Goal: Information Seeking & Learning: Understand process/instructions

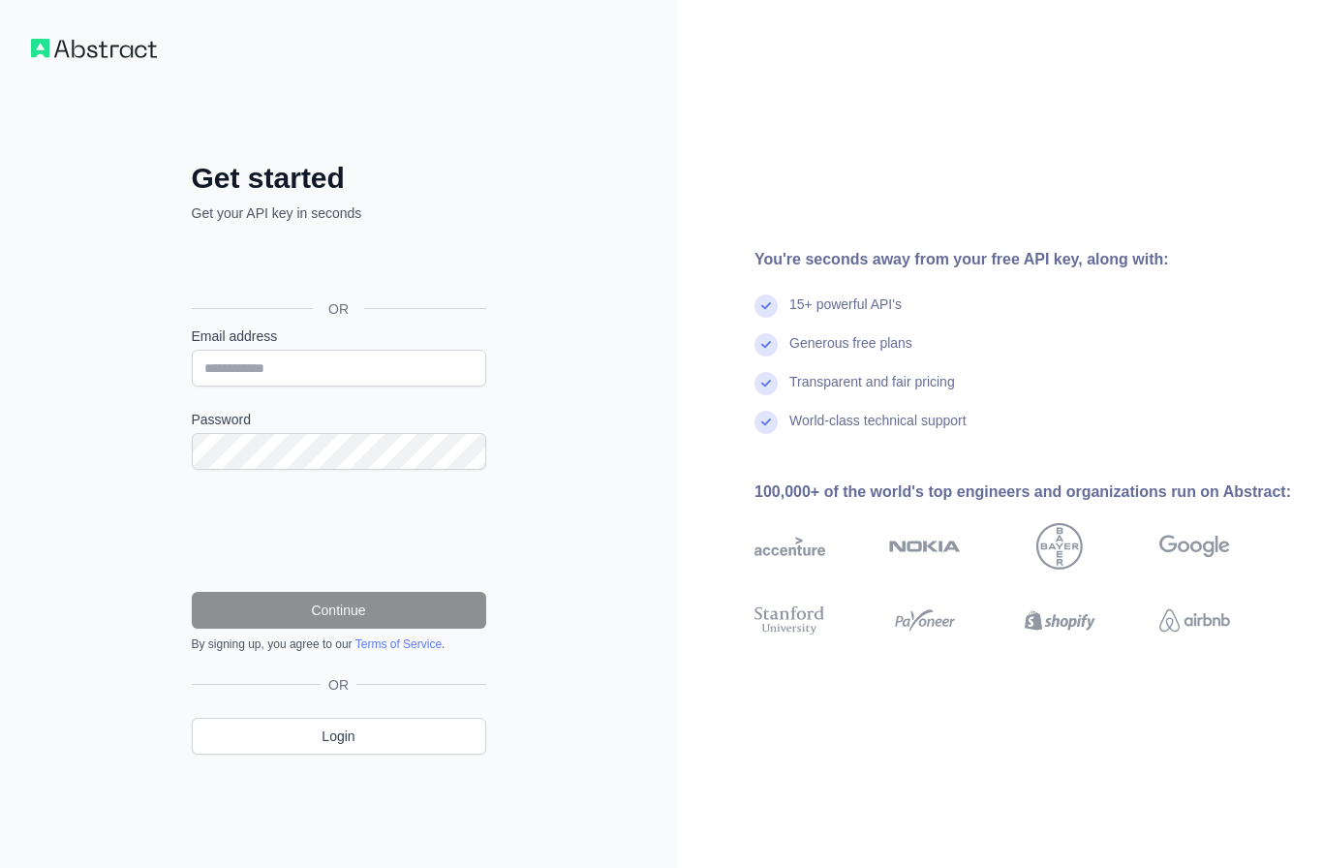
click at [338, 270] on div "Sign in with Google. Opens in new tab" at bounding box center [337, 265] width 290 height 43
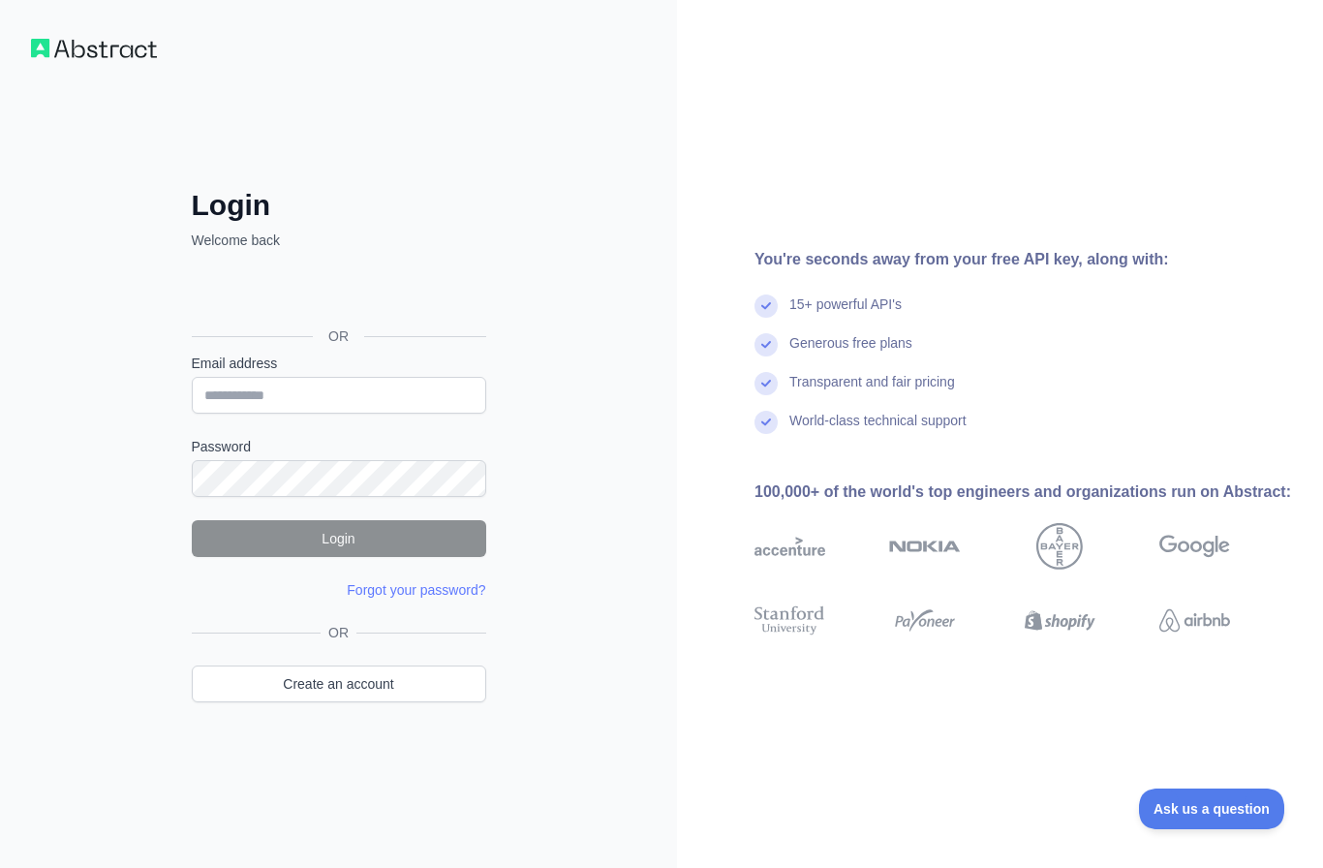
click at [423, 281] on div "Sign in with Google. Opens in new tab" at bounding box center [337, 292] width 290 height 43
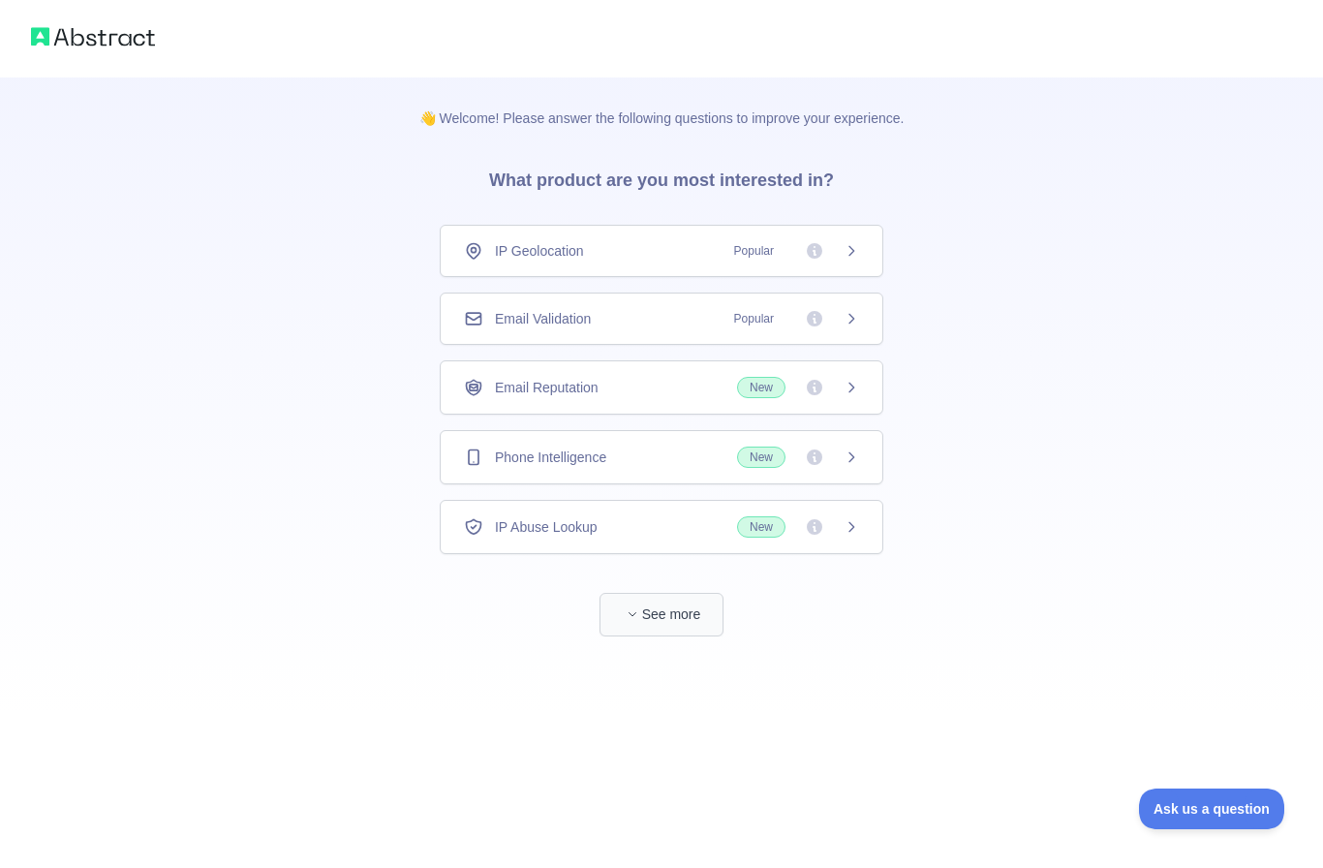
click at [679, 626] on button "See more" at bounding box center [661, 615] width 124 height 44
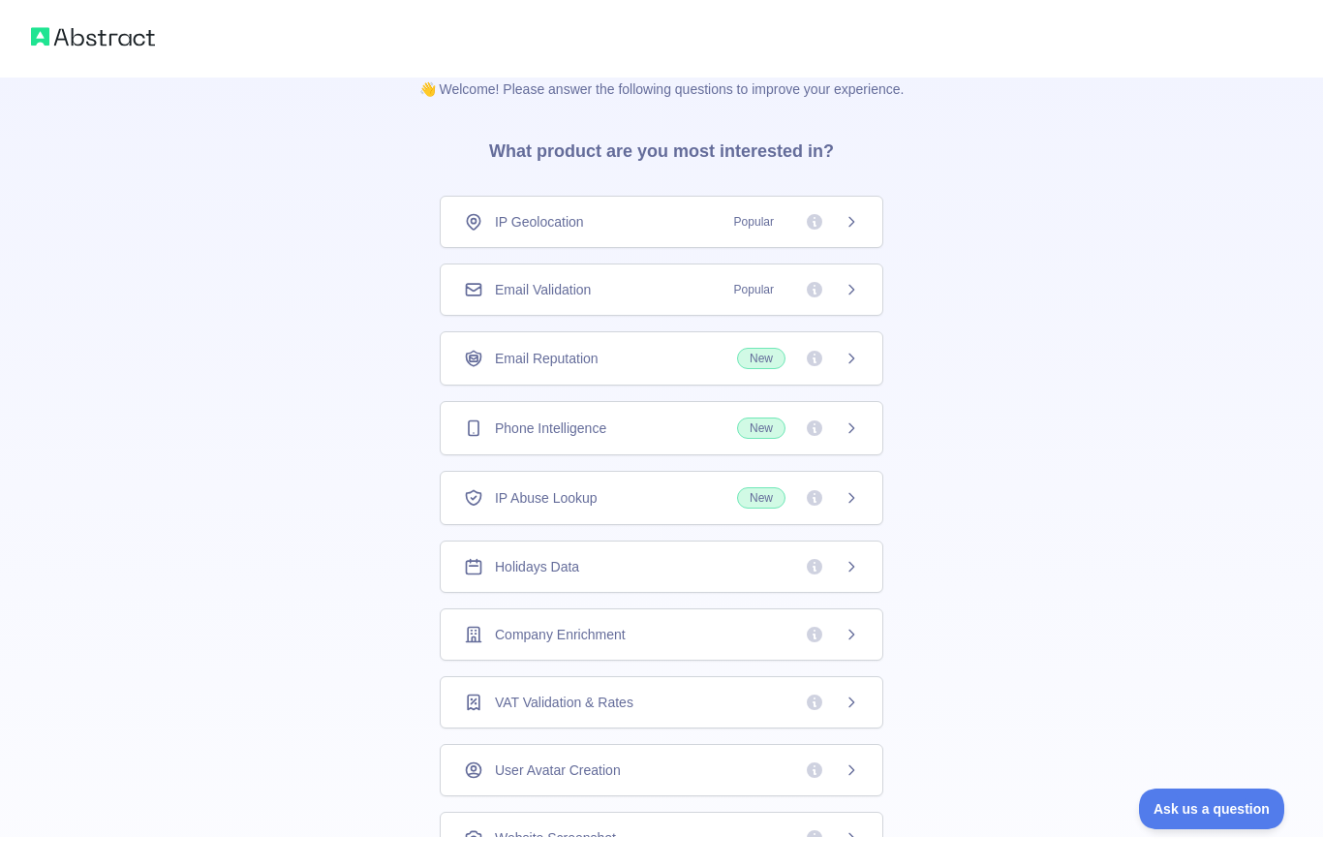
click at [619, 566] on div "Holidays Data" at bounding box center [661, 566] width 395 height 19
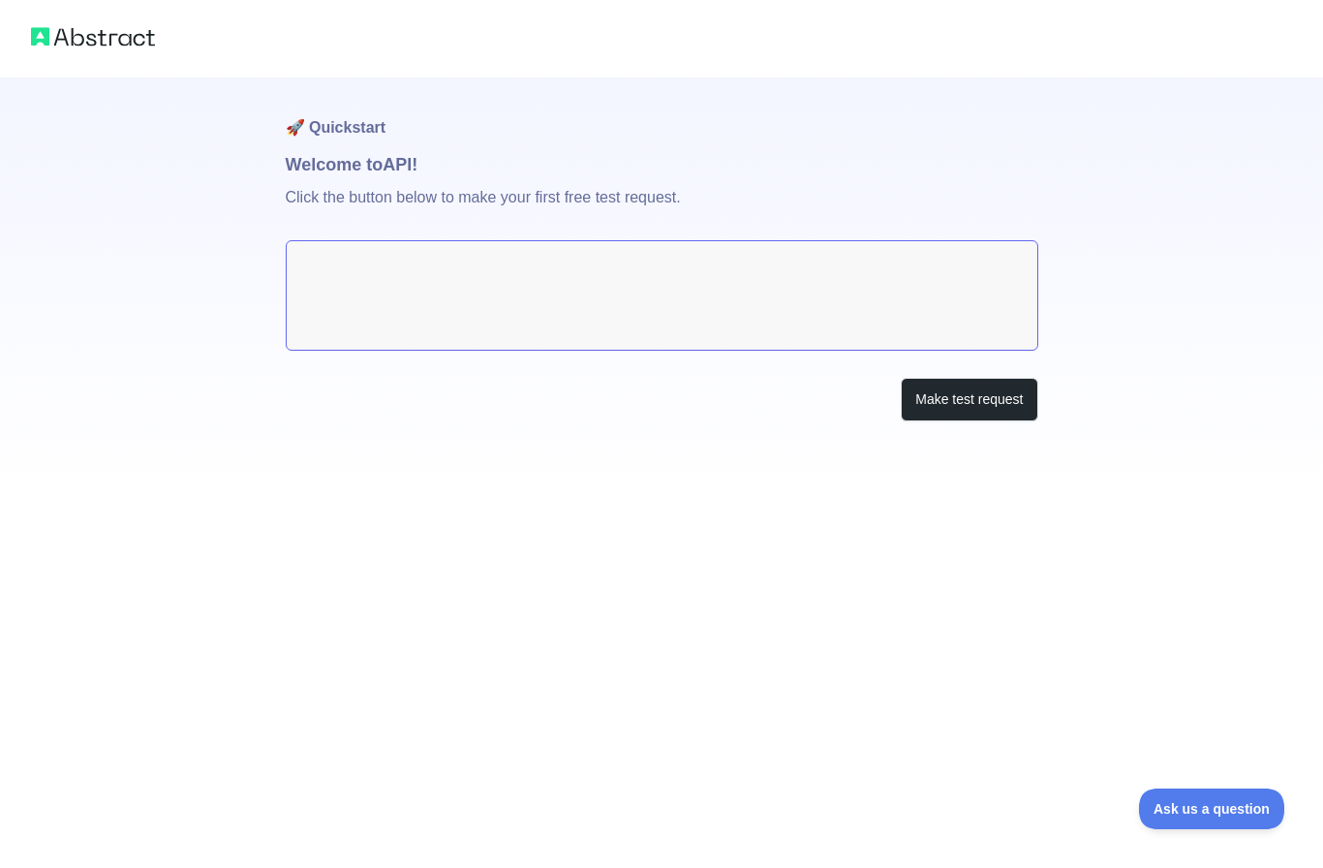
click at [675, 299] on html "🚀 Quickstart Welcome to API! Click the button below to make your first free tes…" at bounding box center [661, 434] width 1323 height 868
click at [676, 300] on textarea at bounding box center [662, 295] width 752 height 110
click at [588, 278] on textarea at bounding box center [662, 295] width 752 height 110
click at [561, 251] on textarea at bounding box center [662, 295] width 752 height 110
click at [754, 292] on textarea at bounding box center [662, 295] width 752 height 110
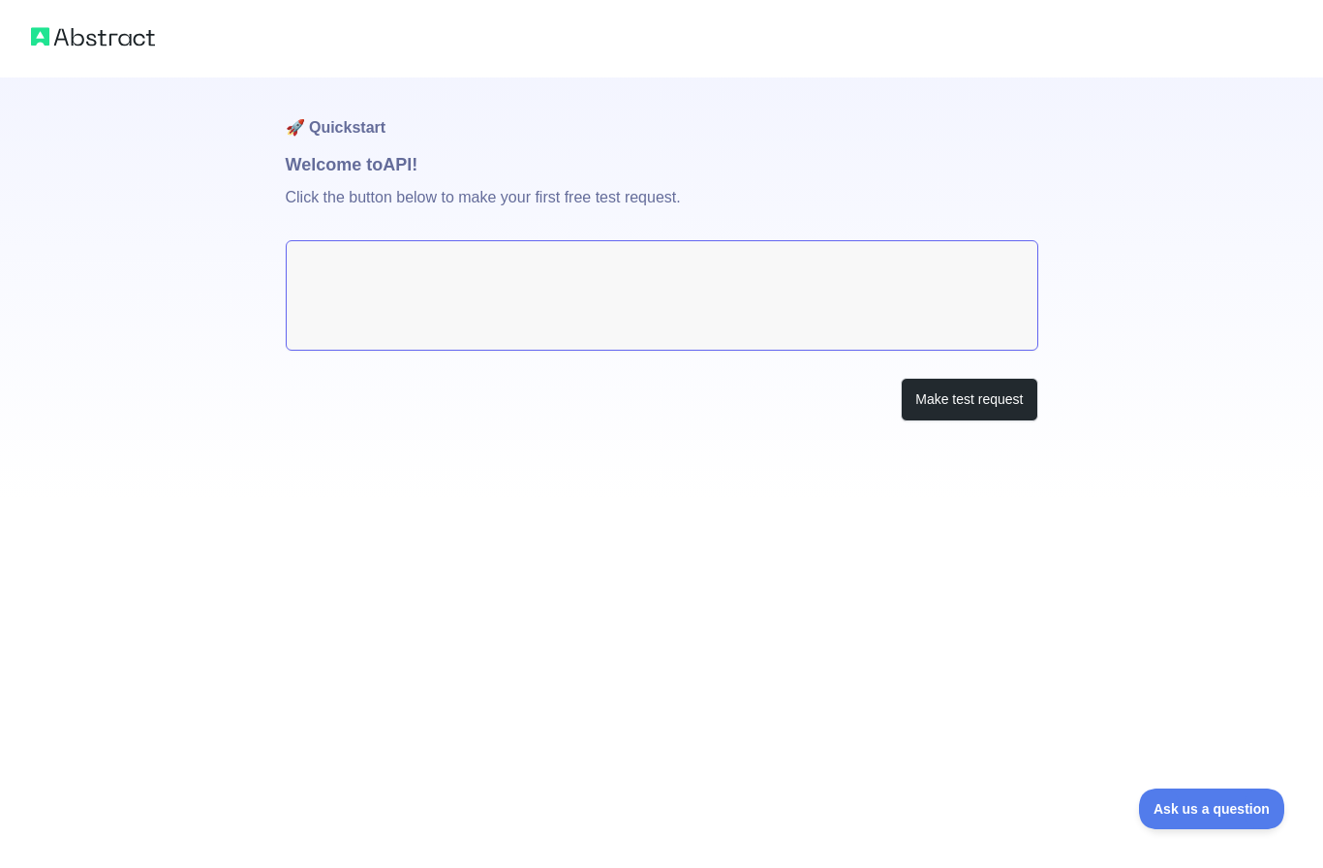
click at [735, 283] on textarea at bounding box center [662, 295] width 752 height 110
click at [959, 406] on button "Make test request" at bounding box center [969, 400] width 137 height 44
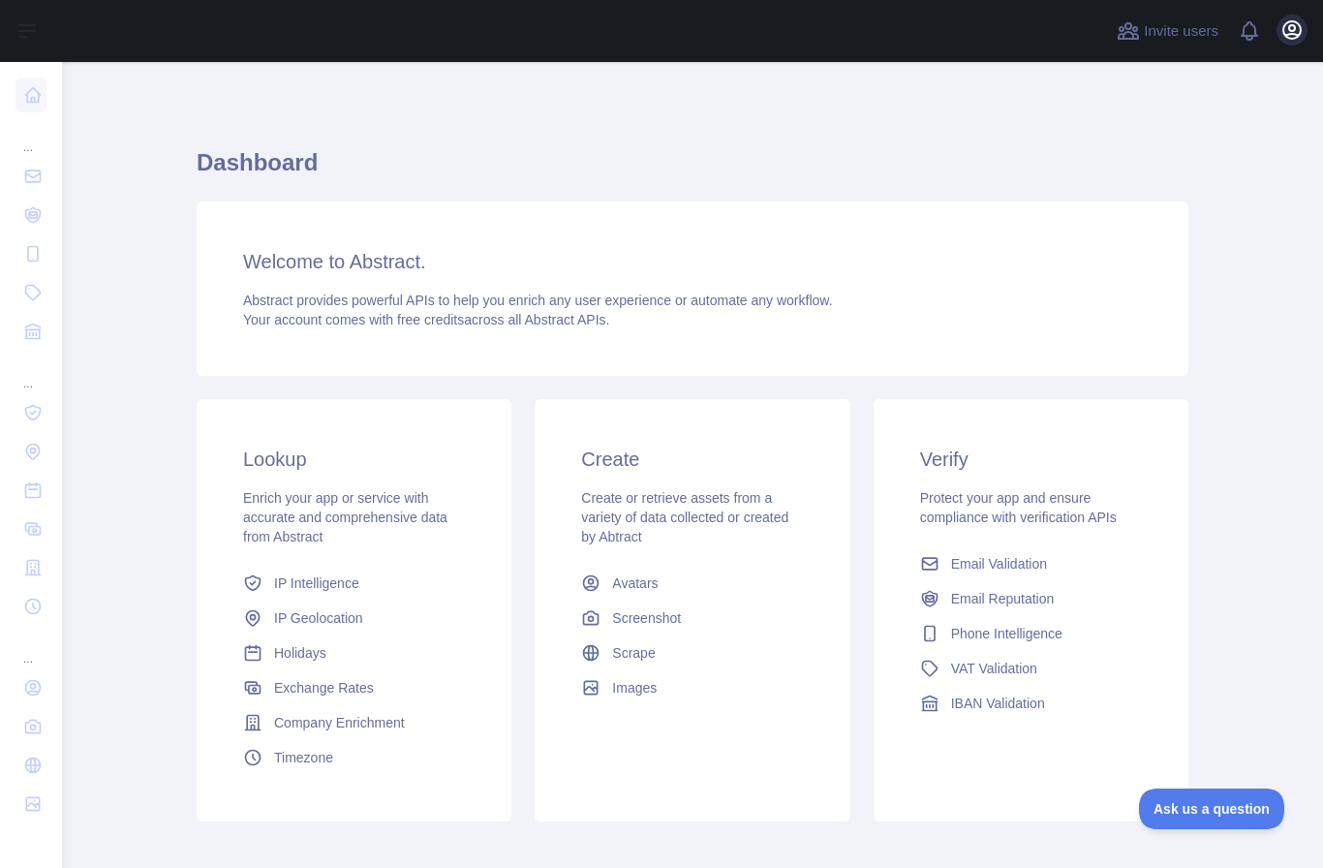
click at [1294, 37] on icon "button" at bounding box center [1291, 29] width 23 height 23
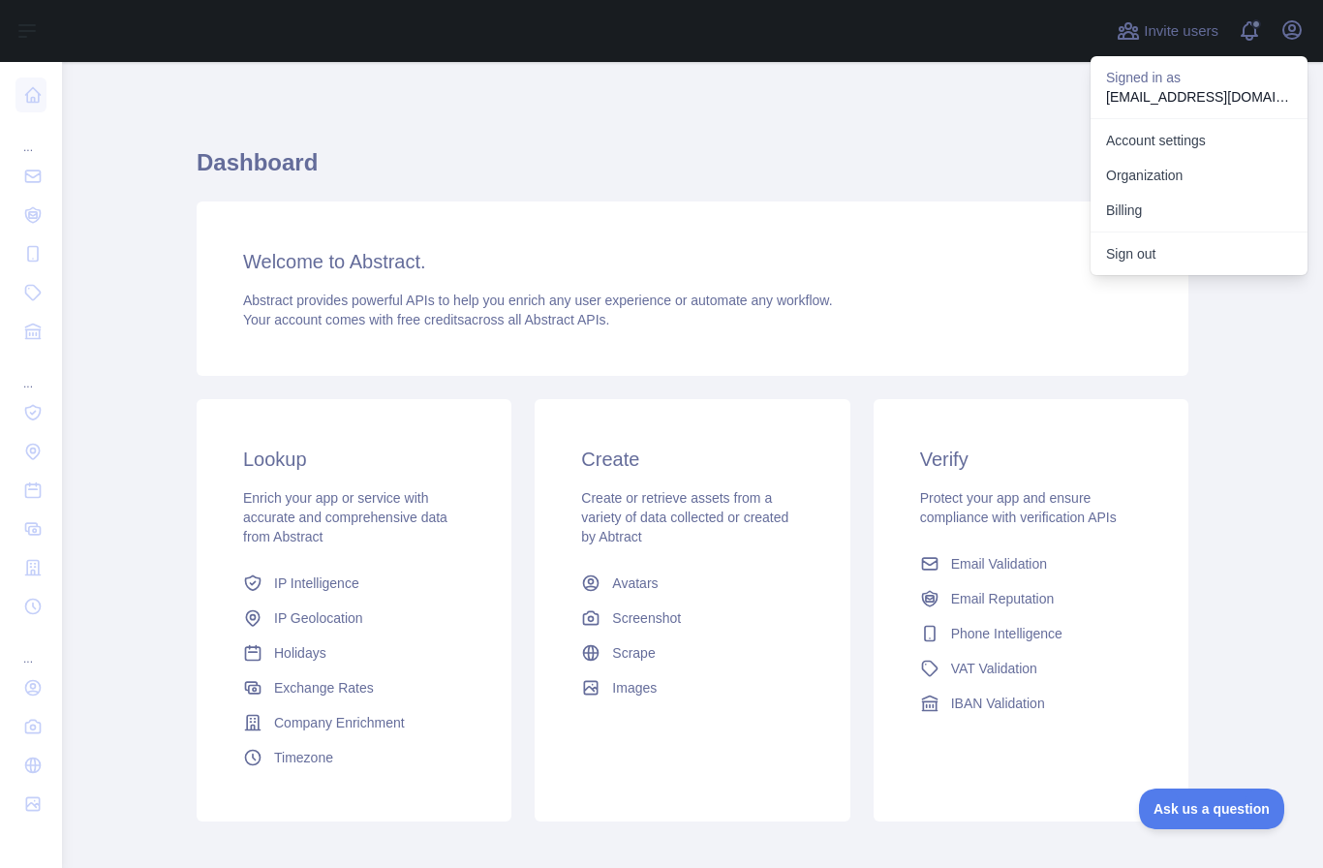
click at [902, 167] on h1 "Dashboard" at bounding box center [693, 170] width 992 height 46
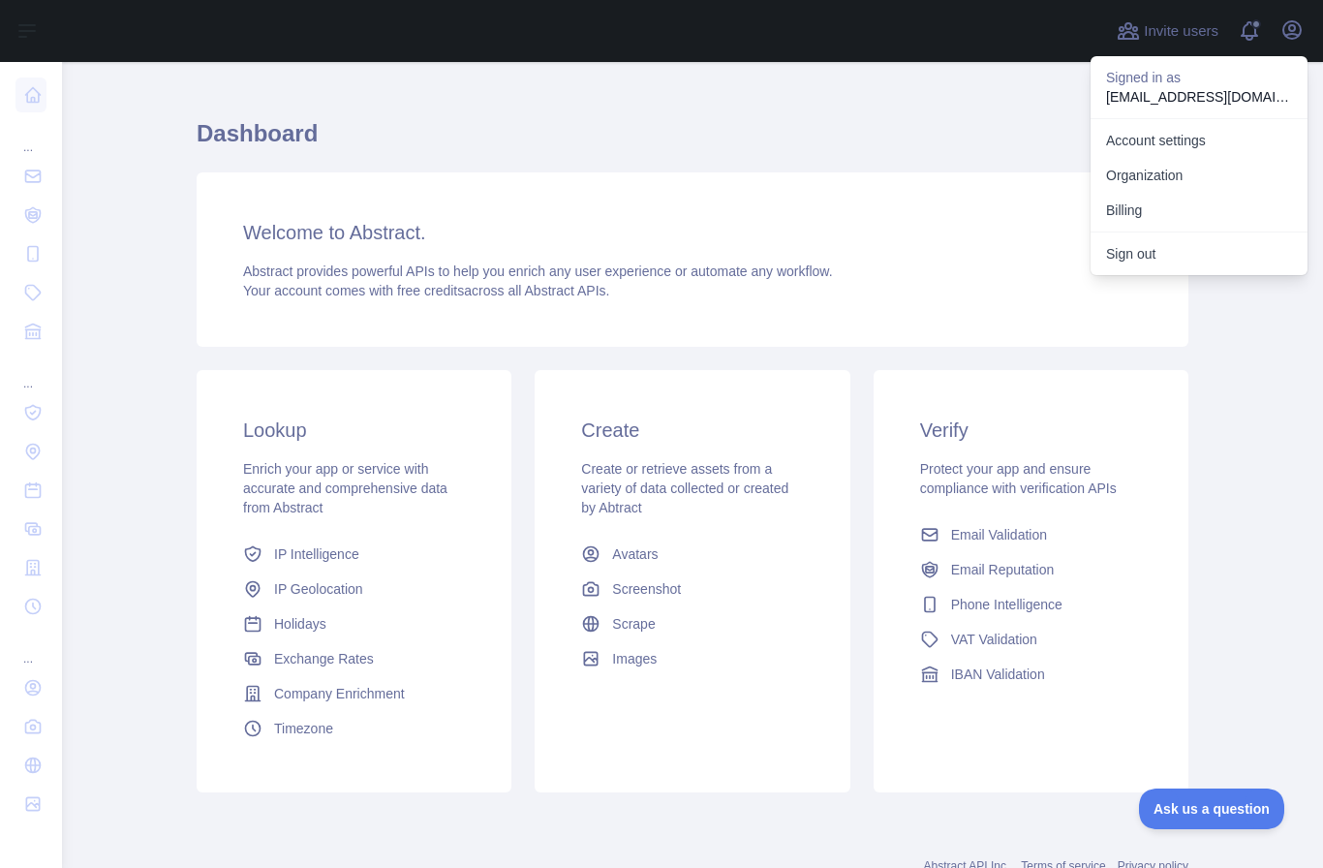
scroll to position [28, 0]
click at [333, 623] on link "Holidays" at bounding box center [353, 624] width 237 height 35
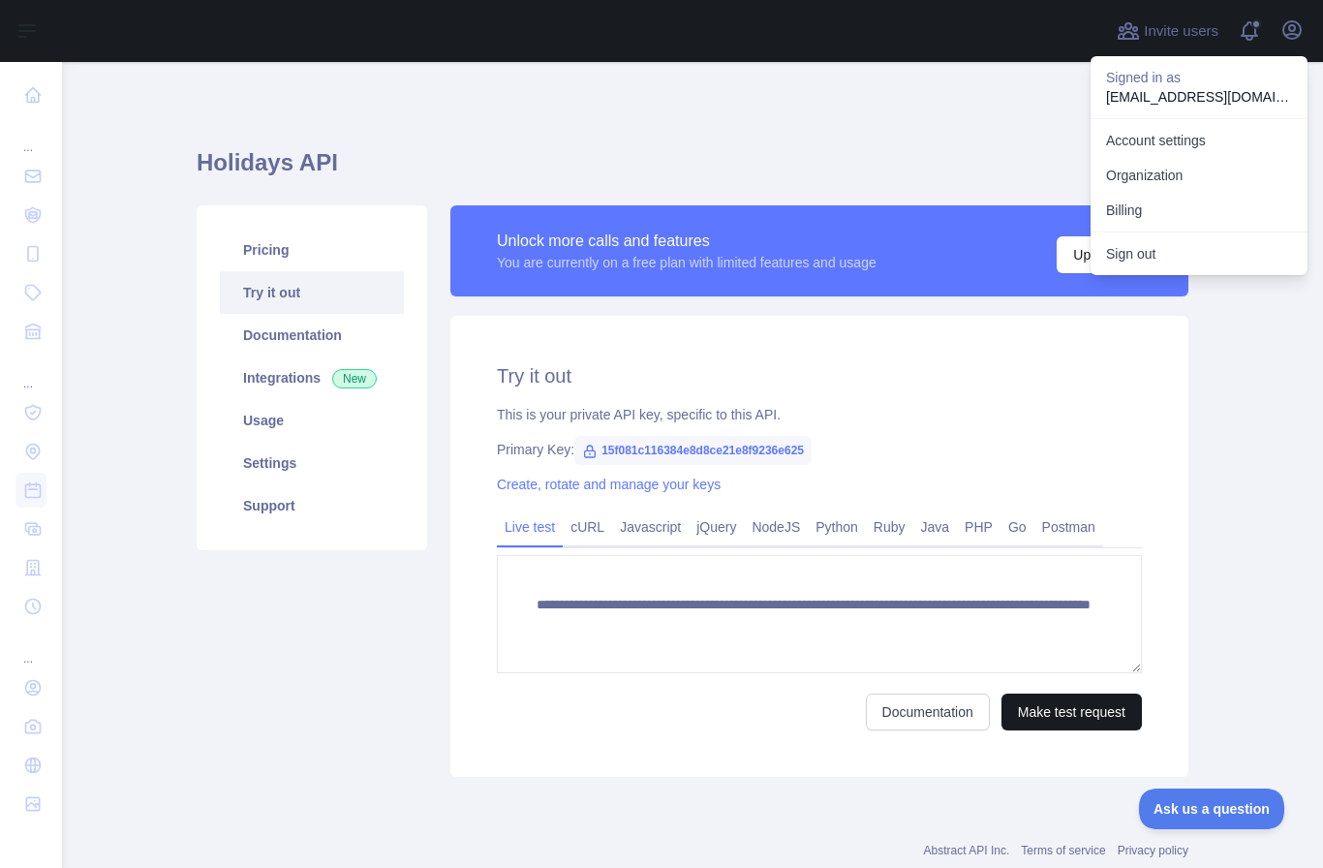
click at [1018, 703] on button "Make test request" at bounding box center [1071, 711] width 140 height 37
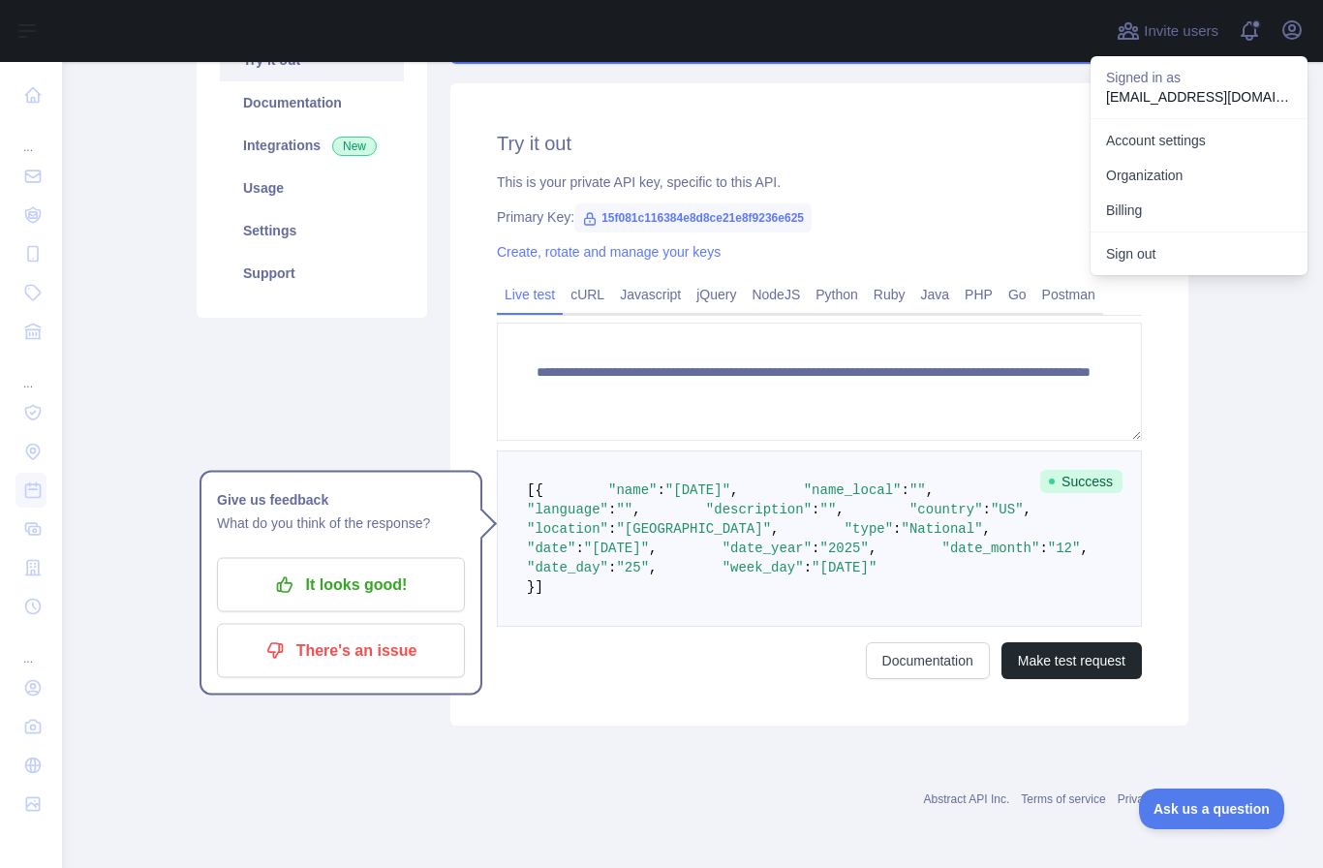
scroll to position [271, 0]
click at [419, 567] on p "It looks good!" at bounding box center [340, 583] width 219 height 33
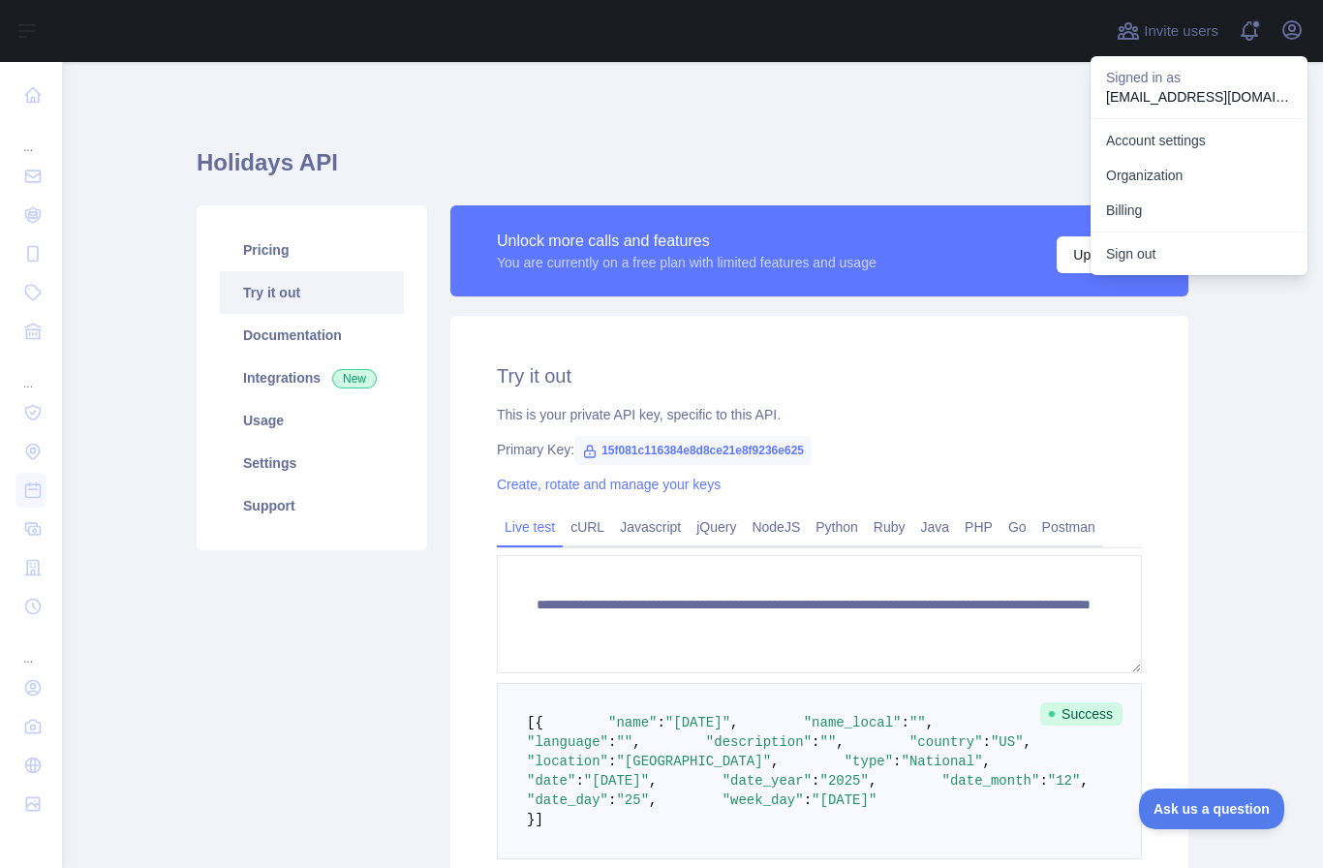
scroll to position [0, 0]
click at [974, 126] on div "**********" at bounding box center [693, 546] width 992 height 876
click at [1024, 151] on h1 "Holidays API" at bounding box center [693, 170] width 992 height 46
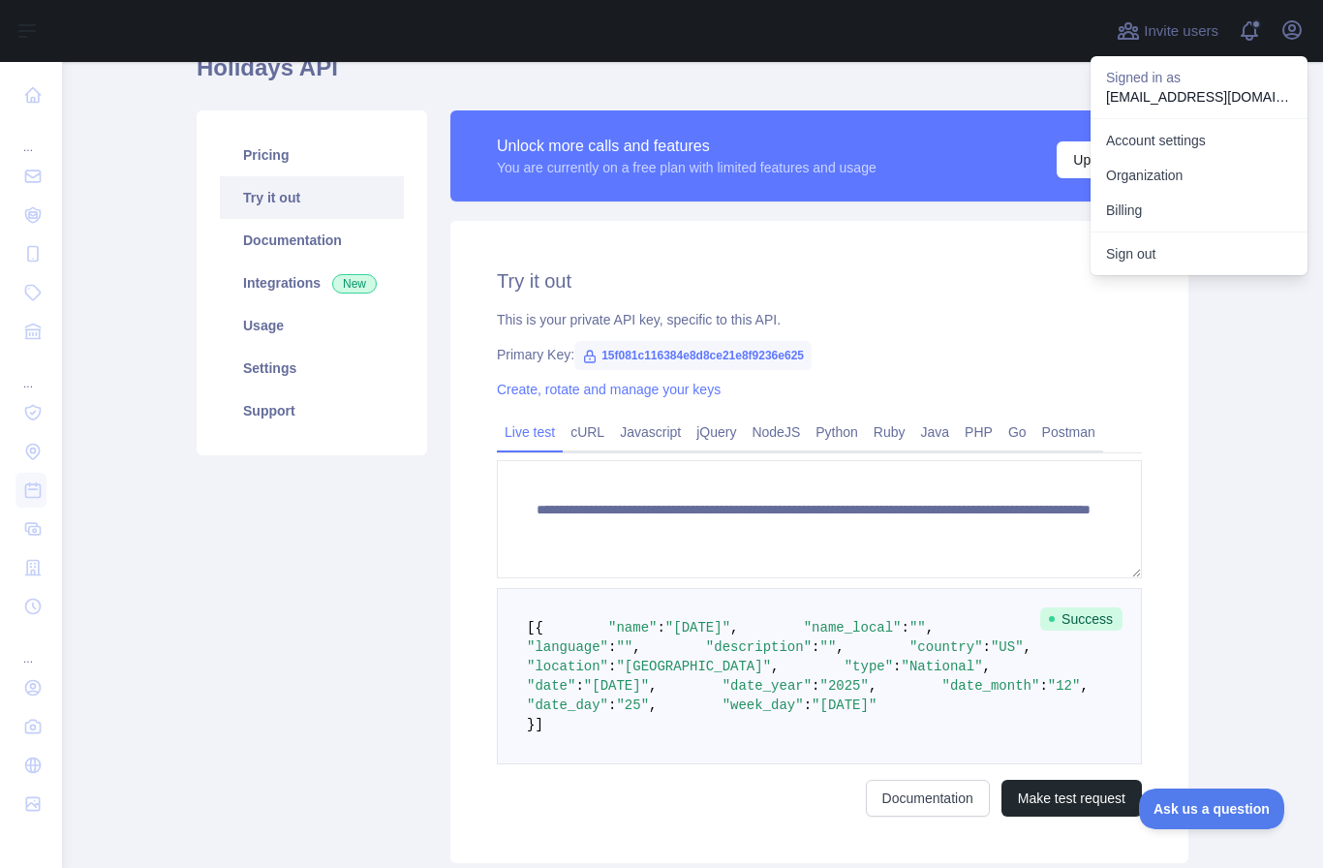
scroll to position [129, 0]
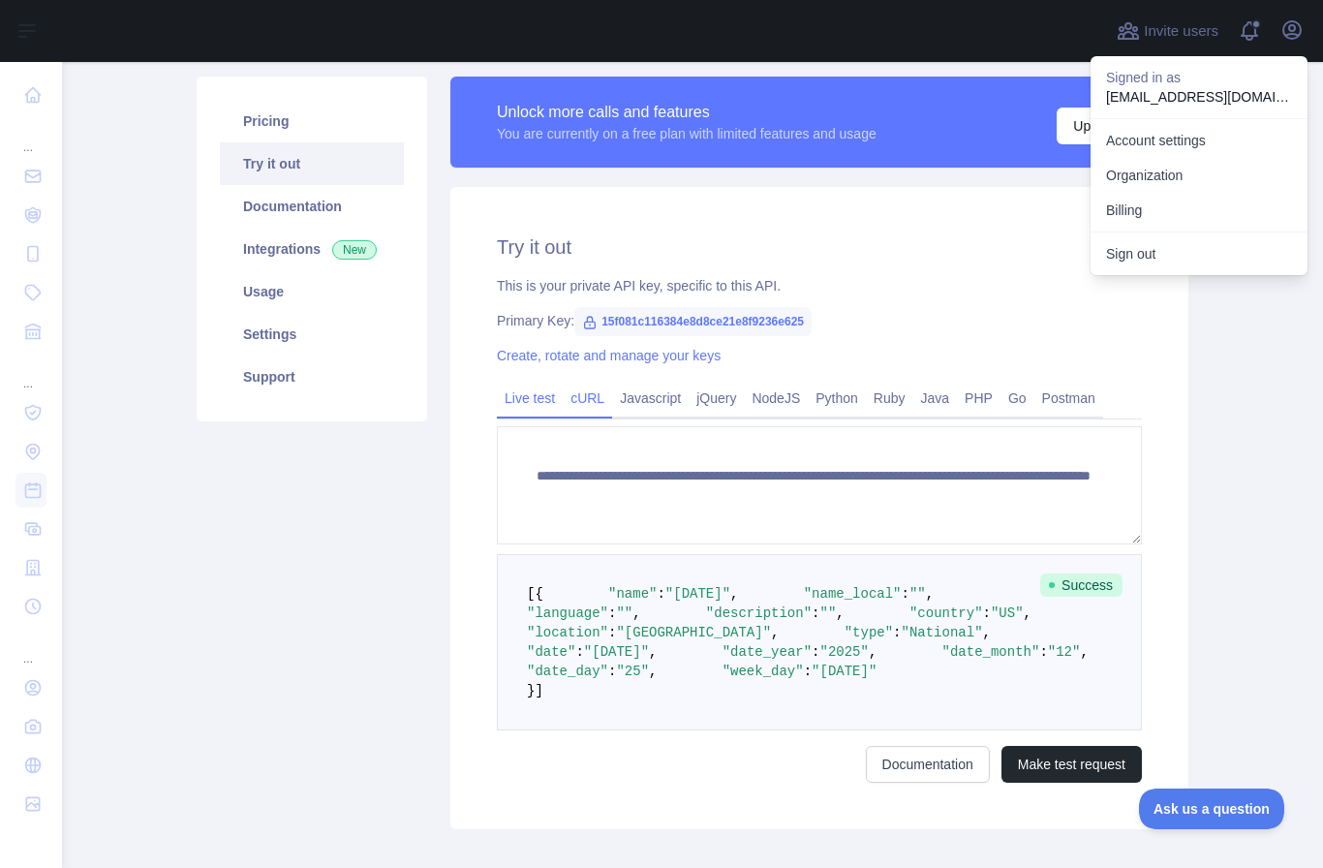
click at [594, 405] on link "cURL" at bounding box center [587, 397] width 49 height 31
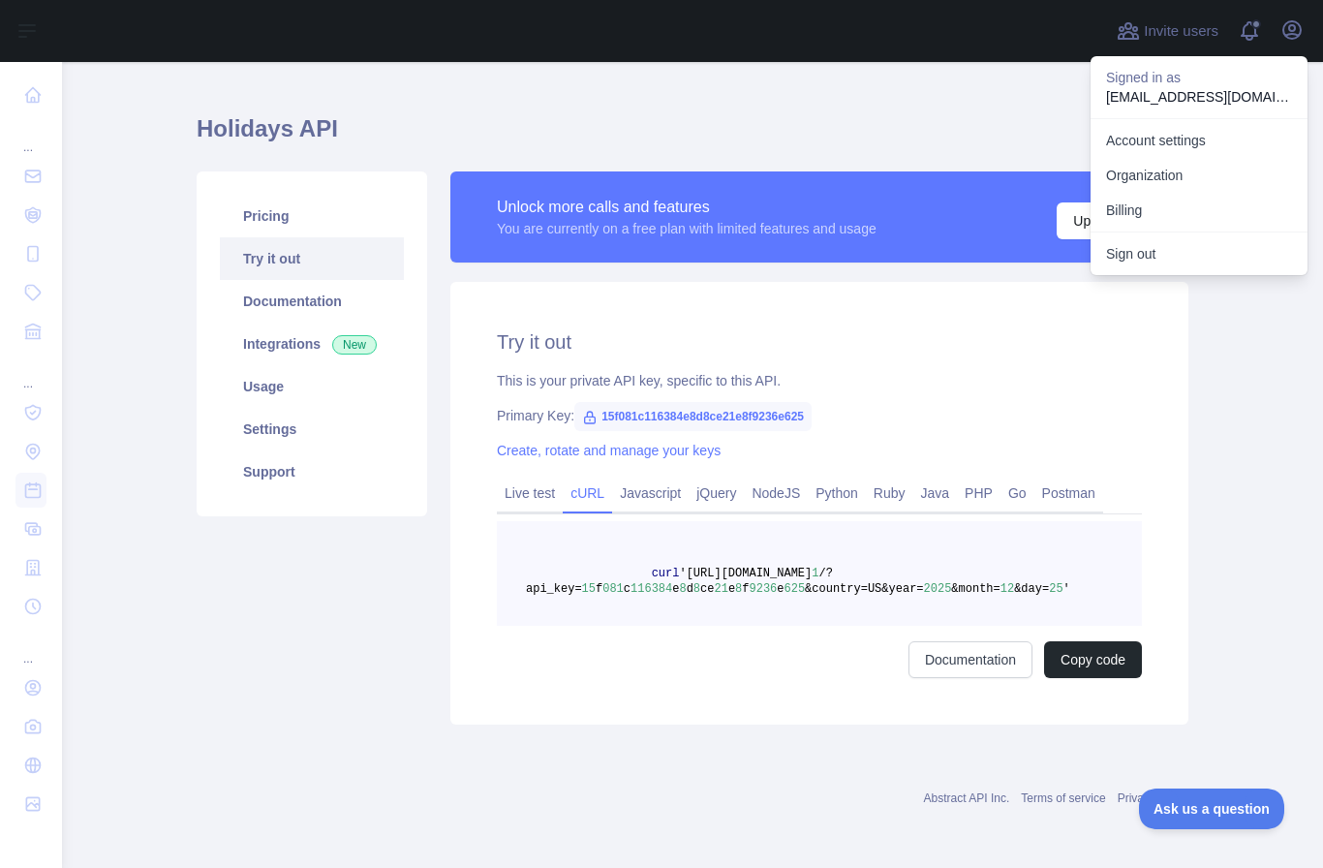
scroll to position [0, 0]
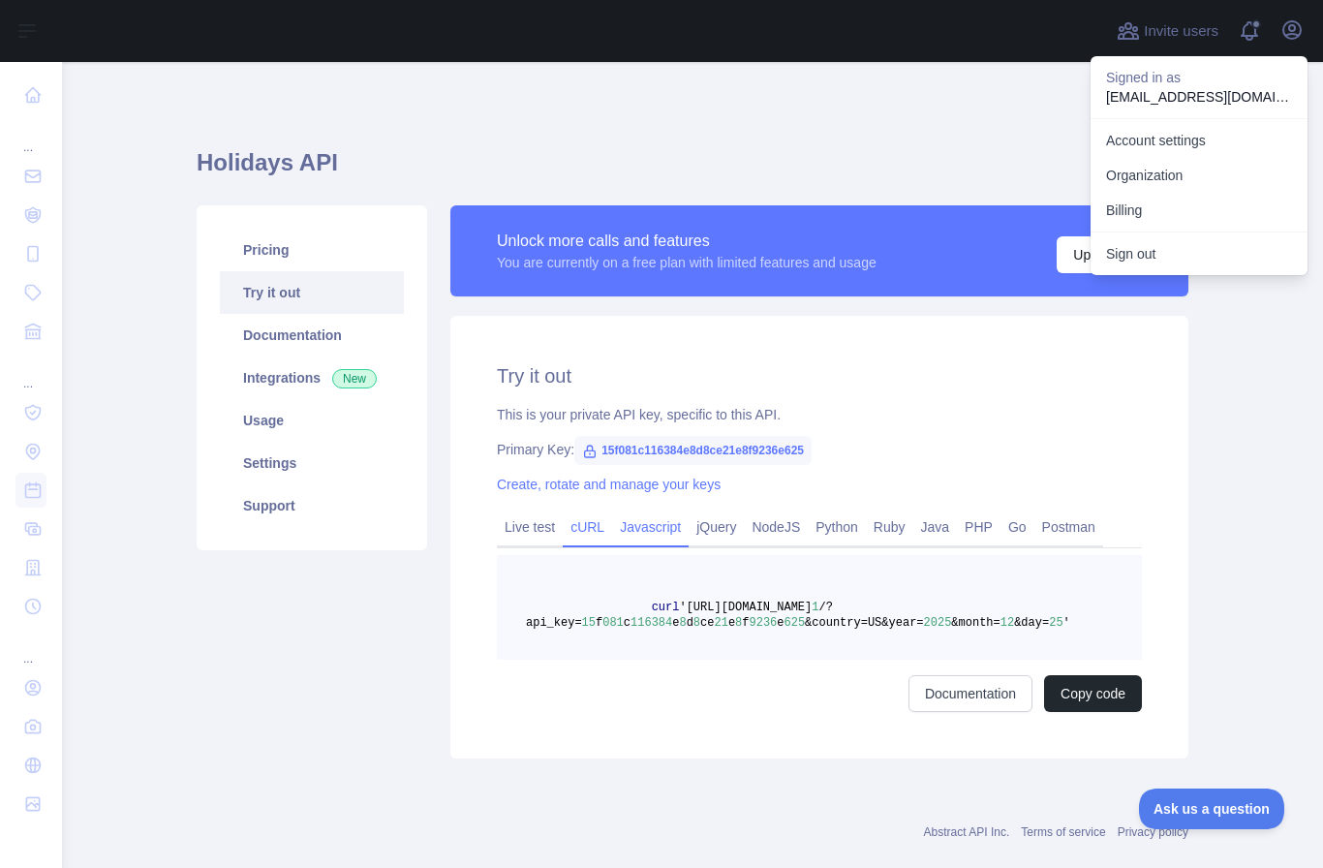
click at [668, 529] on link "Javascript" at bounding box center [650, 526] width 76 height 31
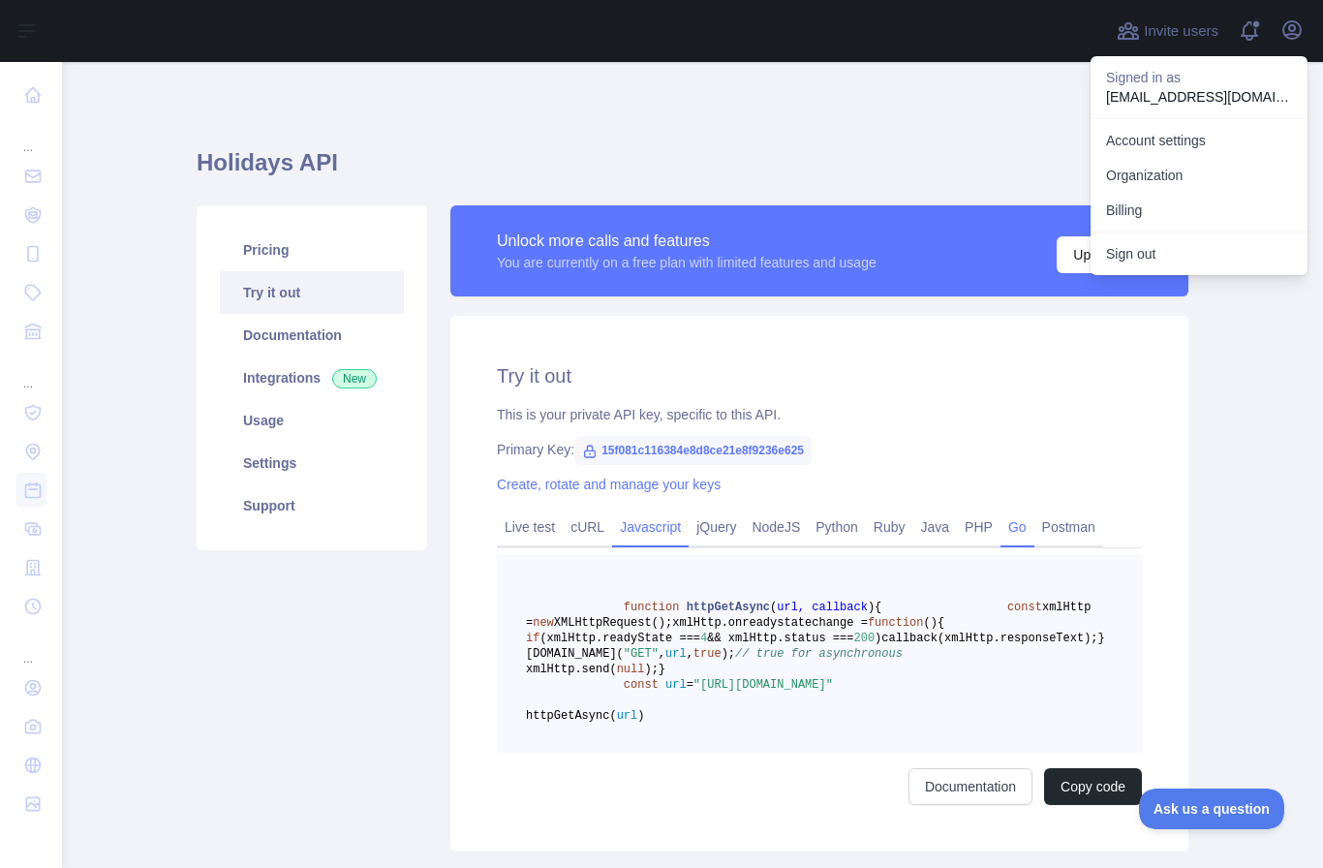
click at [1034, 532] on link "Go" at bounding box center [1017, 526] width 34 height 31
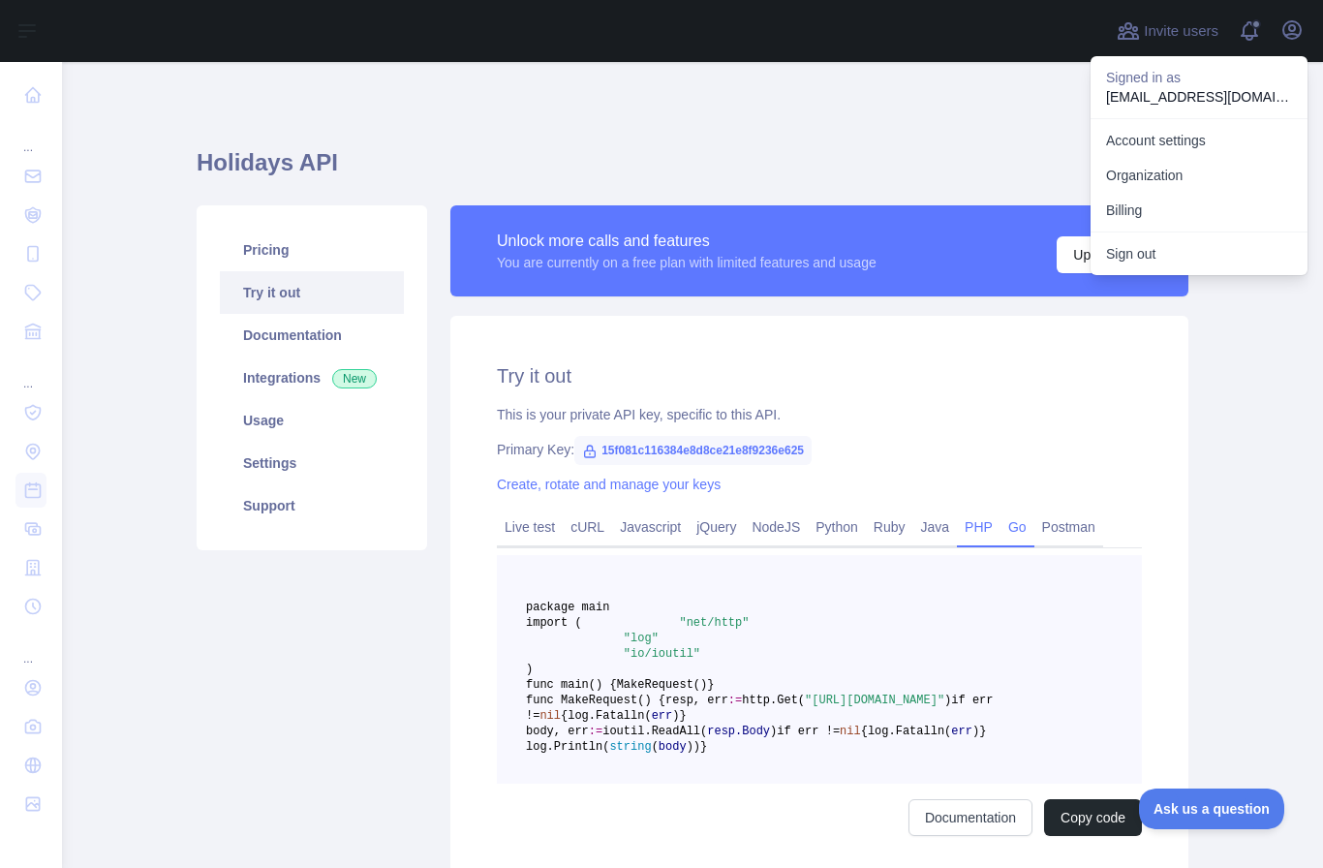
click at [997, 535] on link "PHP" at bounding box center [979, 526] width 44 height 31
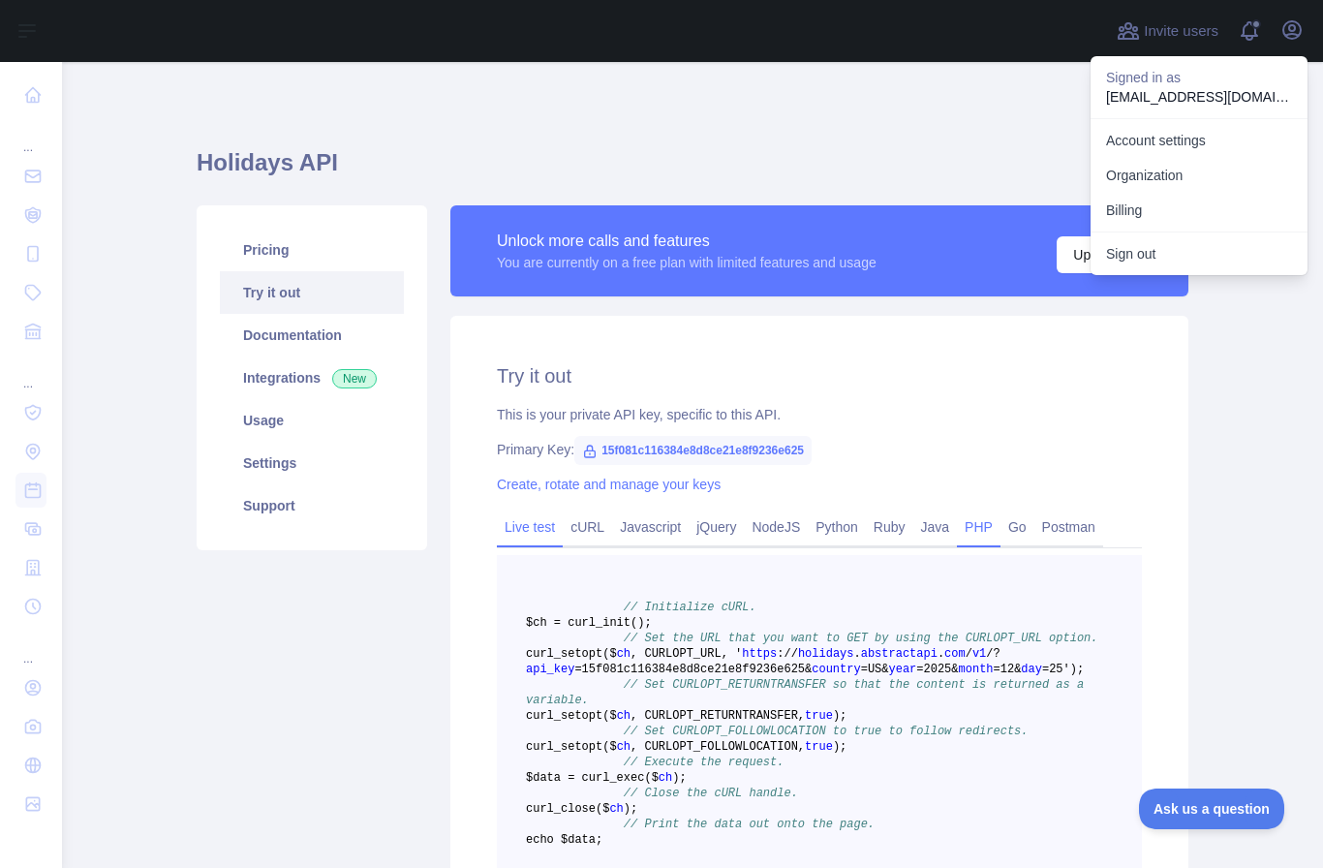
click at [548, 534] on link "Live test" at bounding box center [530, 526] width 66 height 31
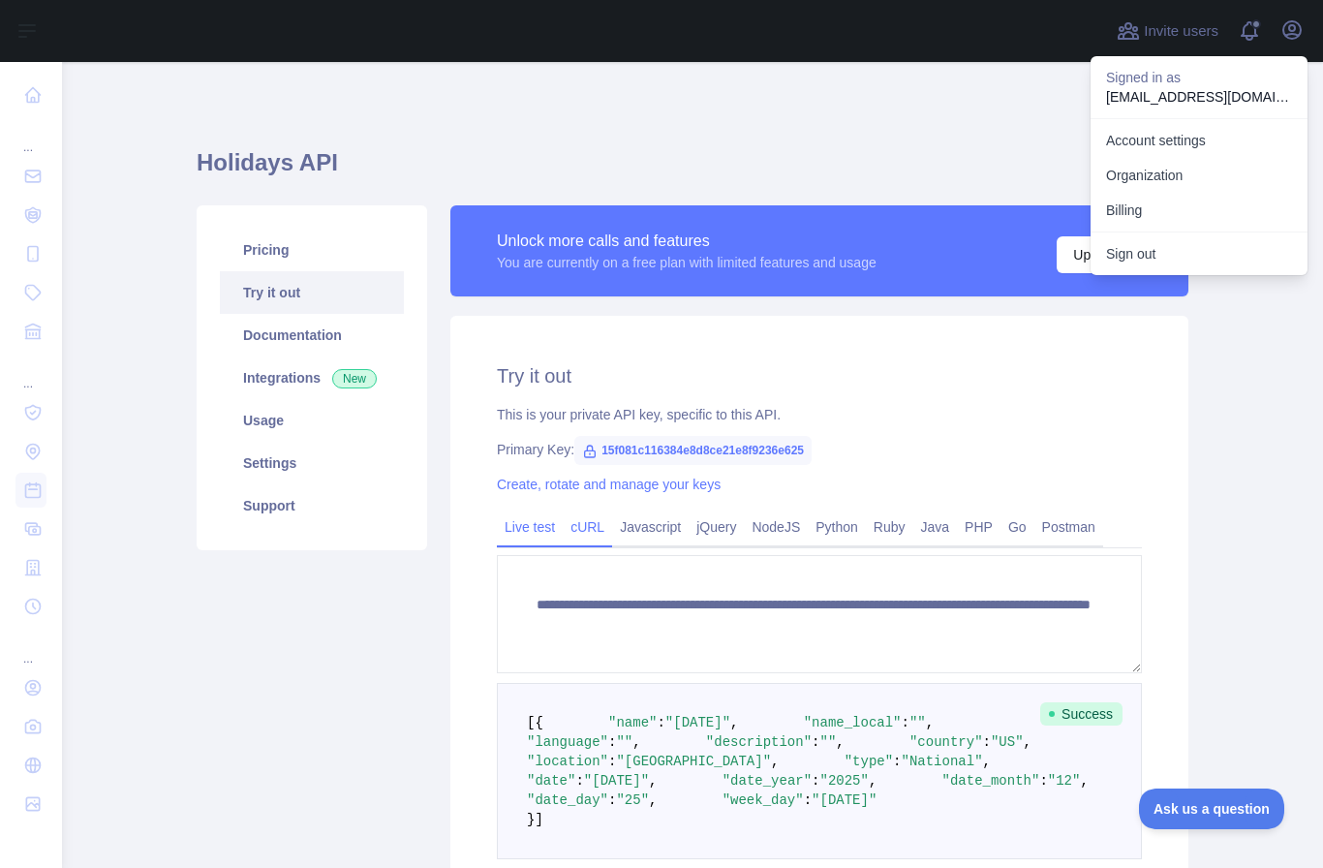
click at [594, 535] on link "cURL" at bounding box center [587, 526] width 49 height 31
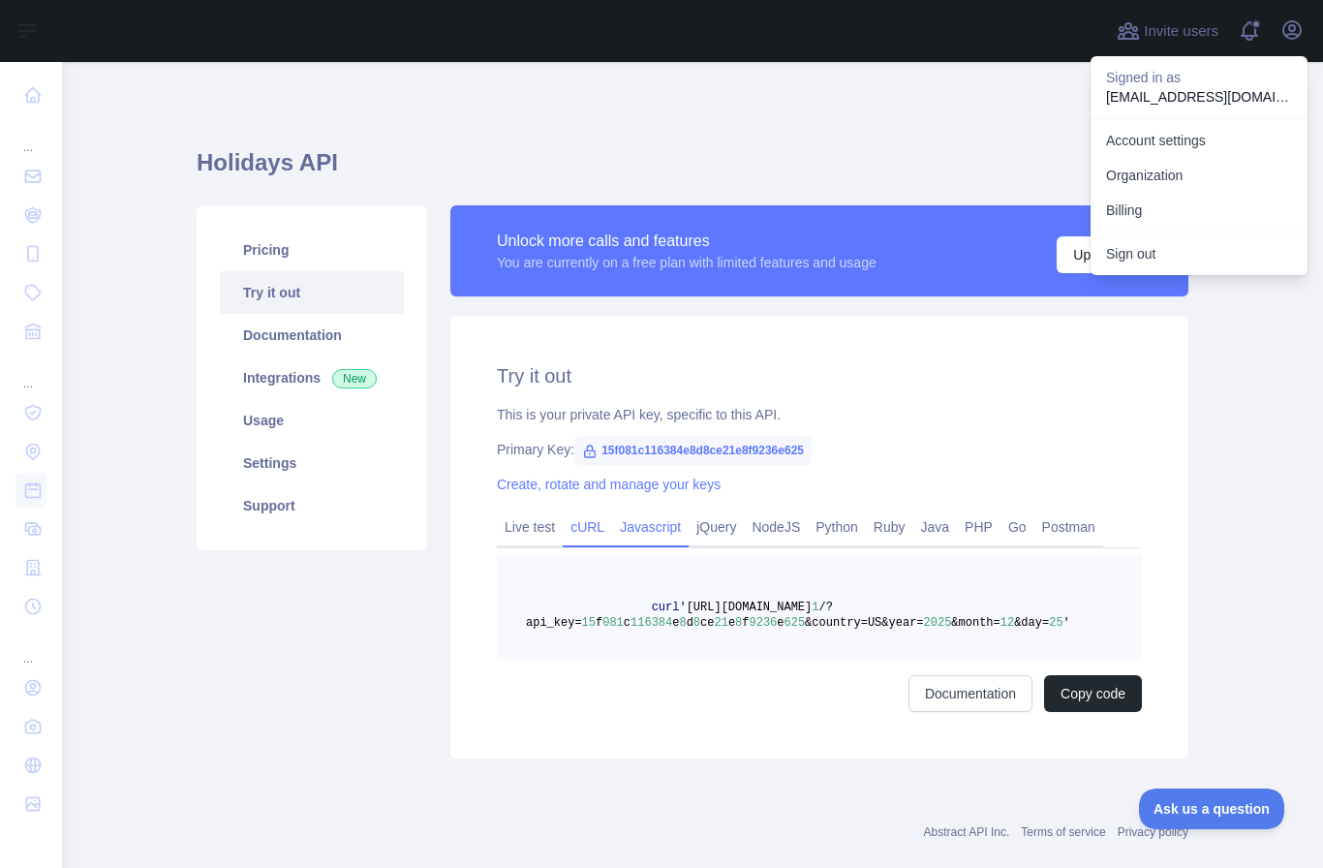
click at [670, 529] on link "Javascript" at bounding box center [650, 526] width 76 height 31
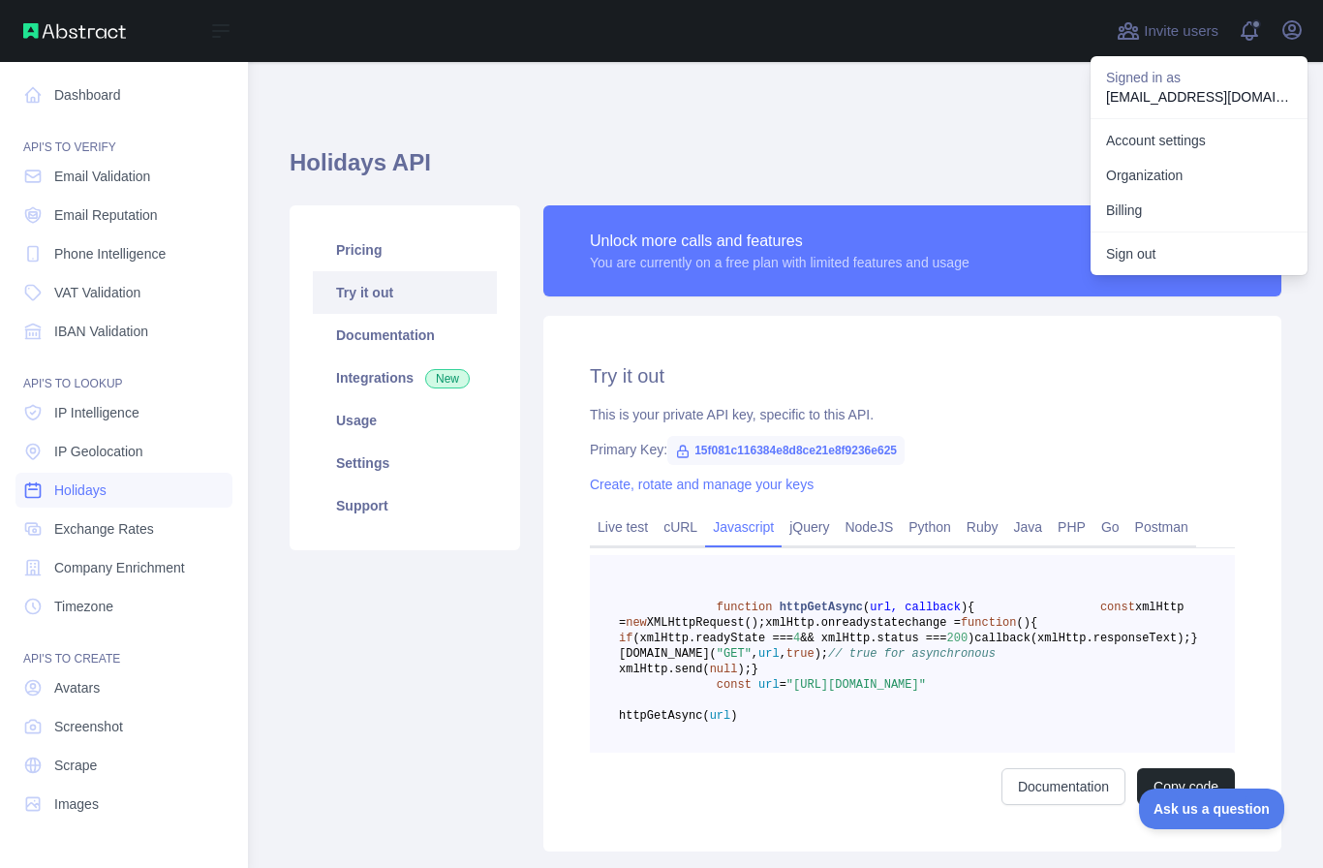
click at [107, 492] on span "Holidays" at bounding box center [80, 489] width 52 height 19
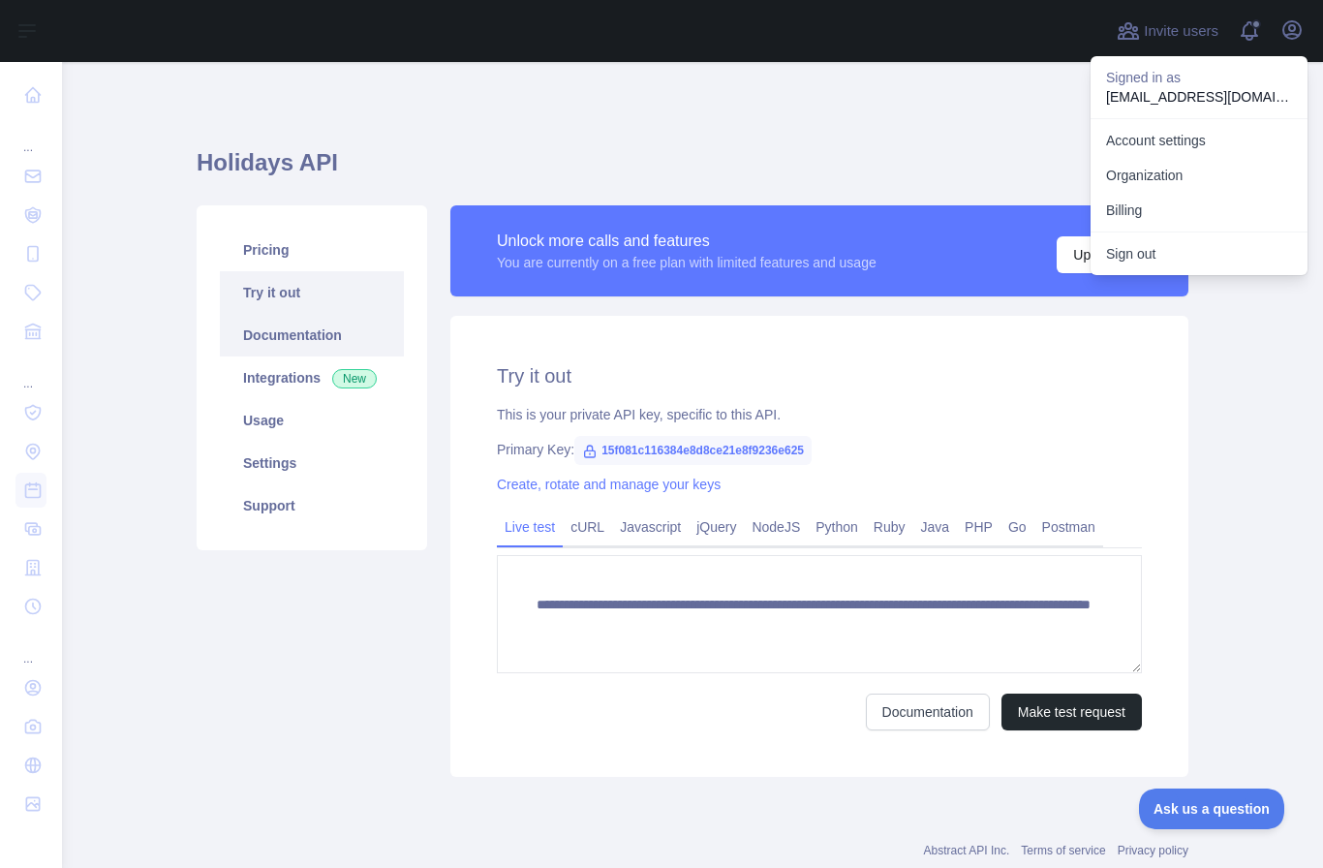
click at [294, 333] on link "Documentation" at bounding box center [312, 335] width 184 height 43
click at [626, 490] on link "Create, rotate and manage your keys" at bounding box center [609, 483] width 224 height 15
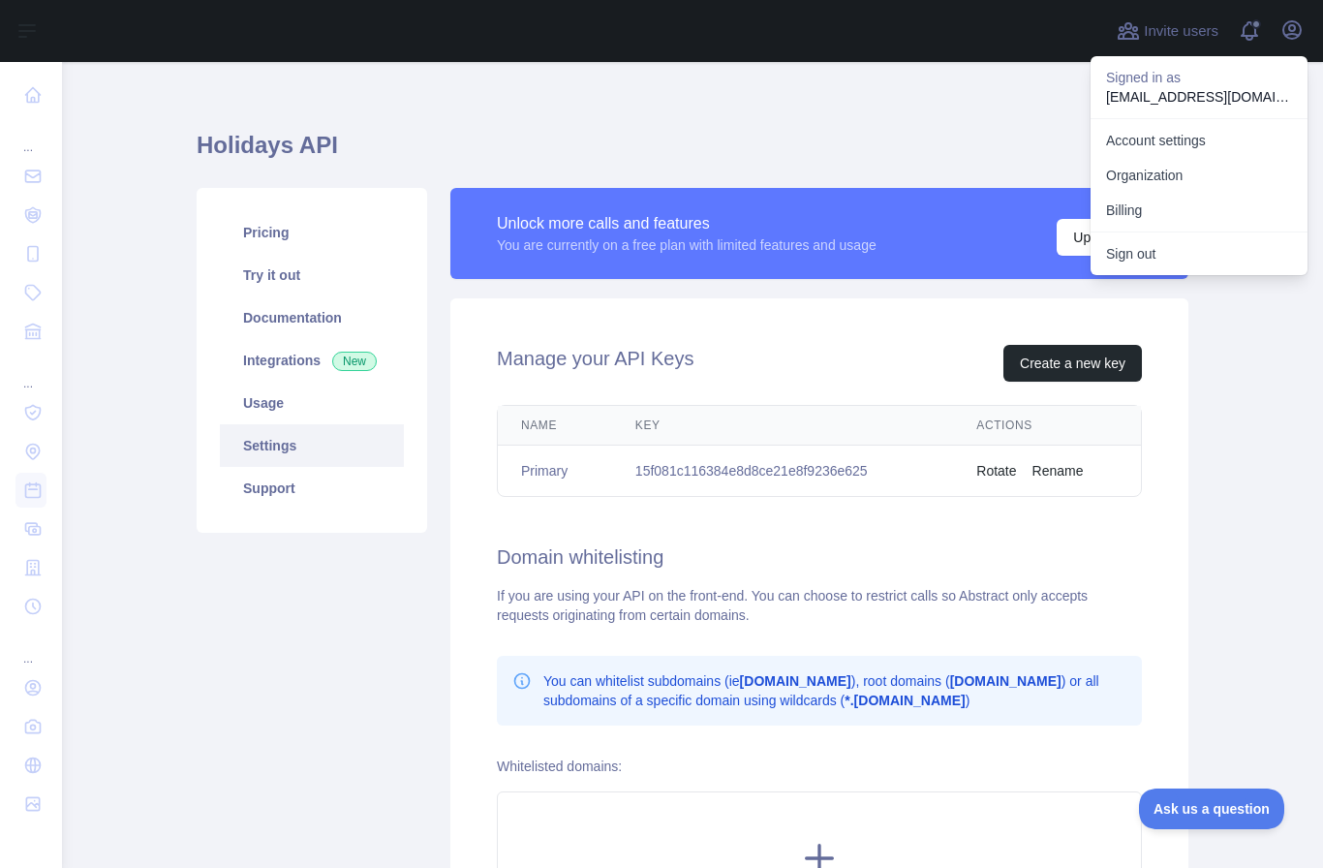
scroll to position [13, 0]
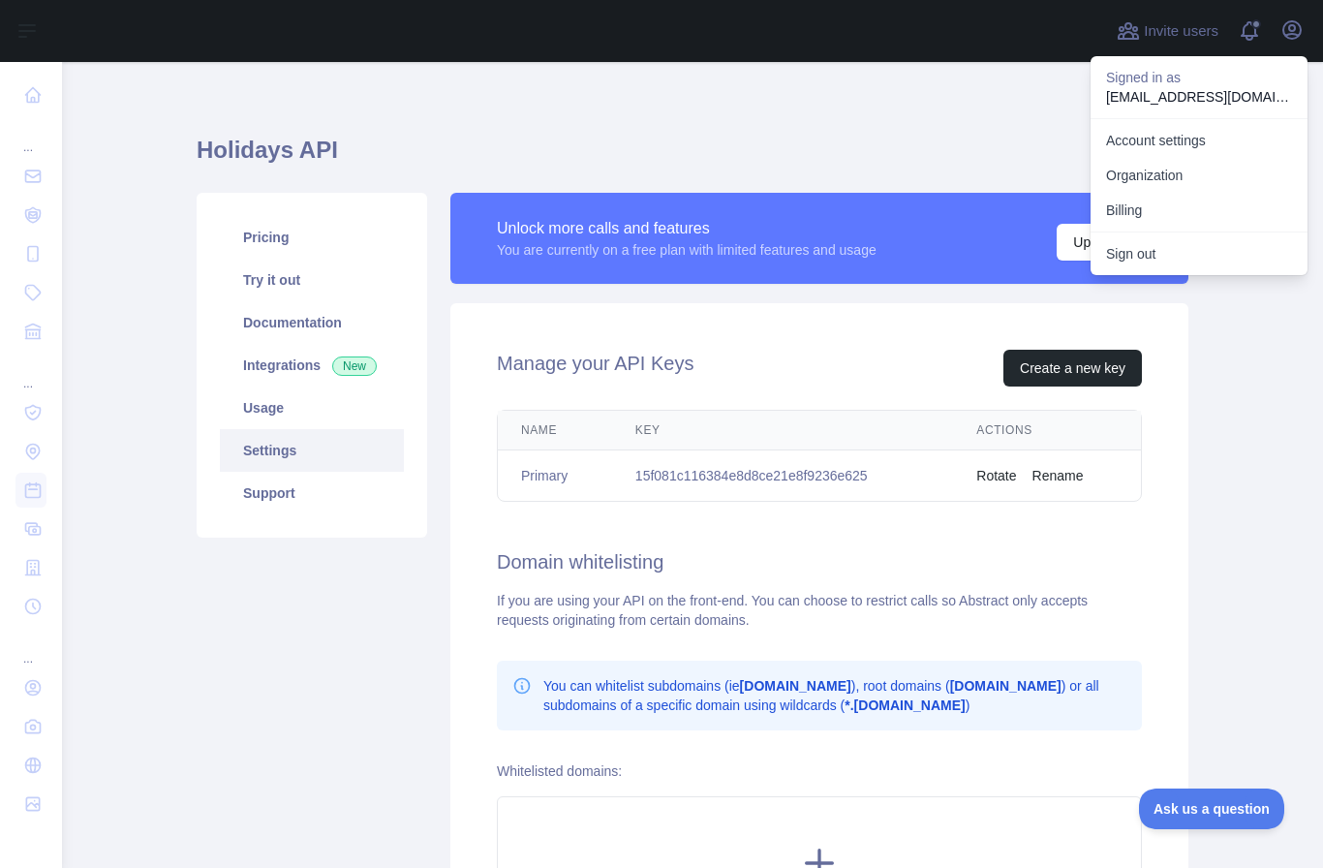
click at [779, 475] on td "15f081c116384e8d8ce21e8f9236e625" at bounding box center [782, 475] width 341 height 51
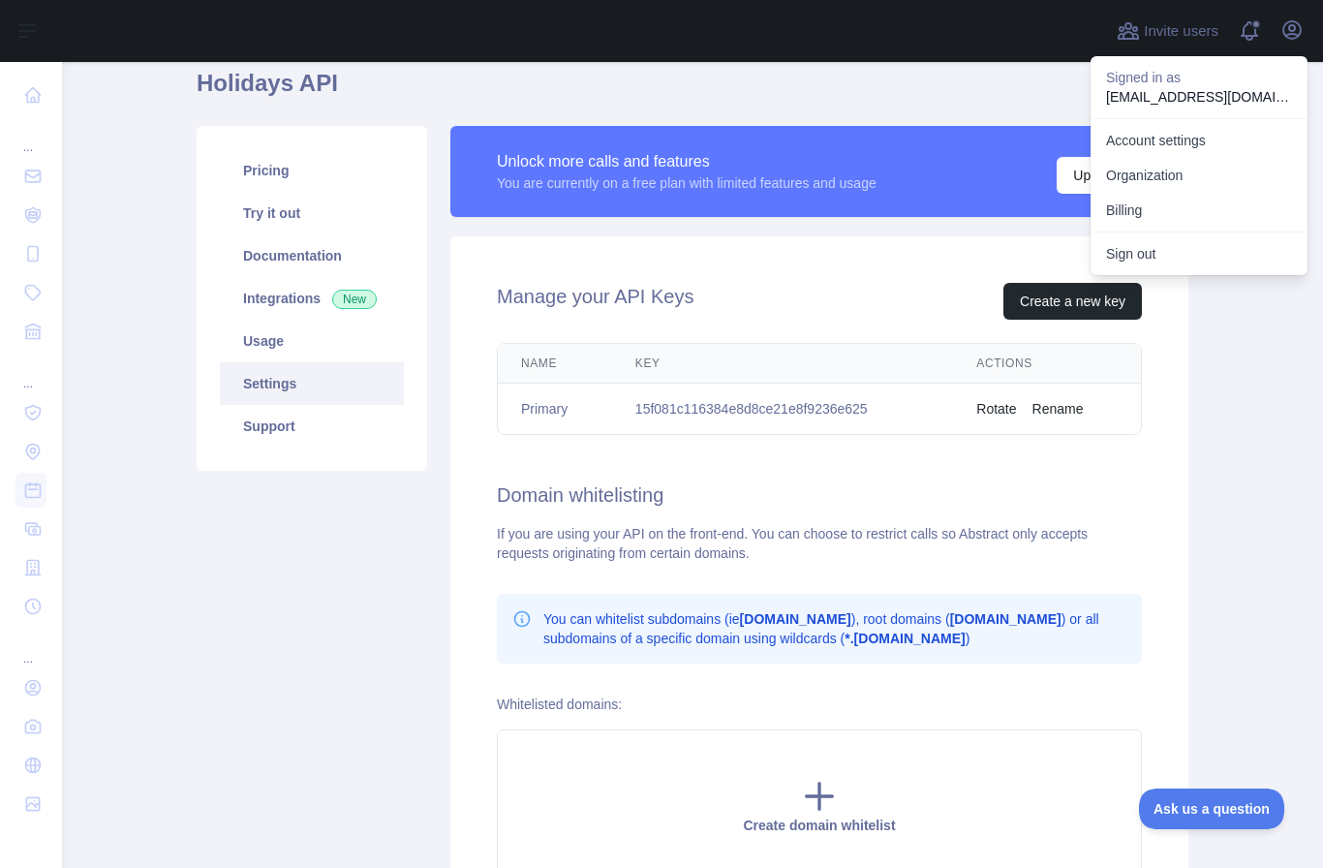
scroll to position [55, 0]
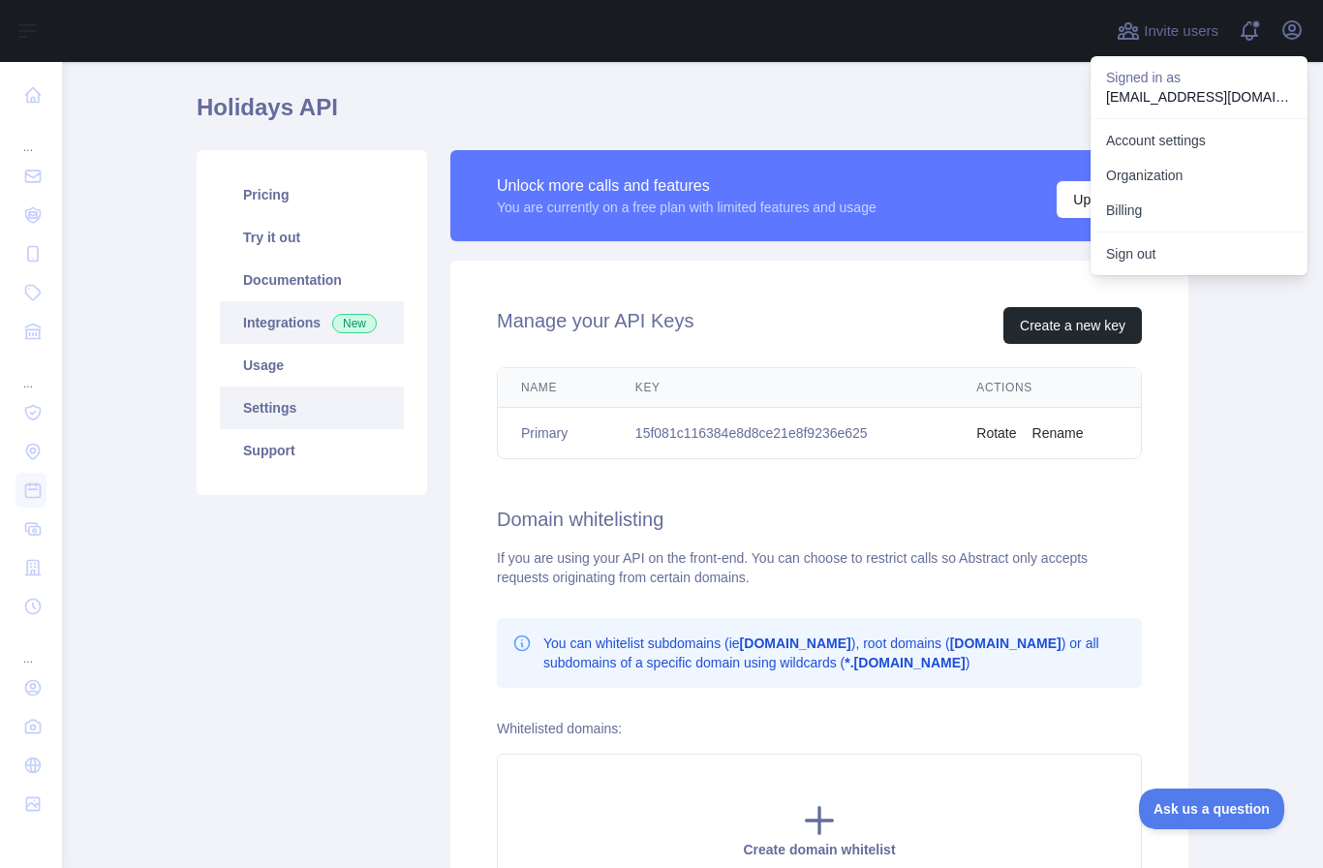
click at [301, 320] on link "Integrations New" at bounding box center [312, 322] width 184 height 43
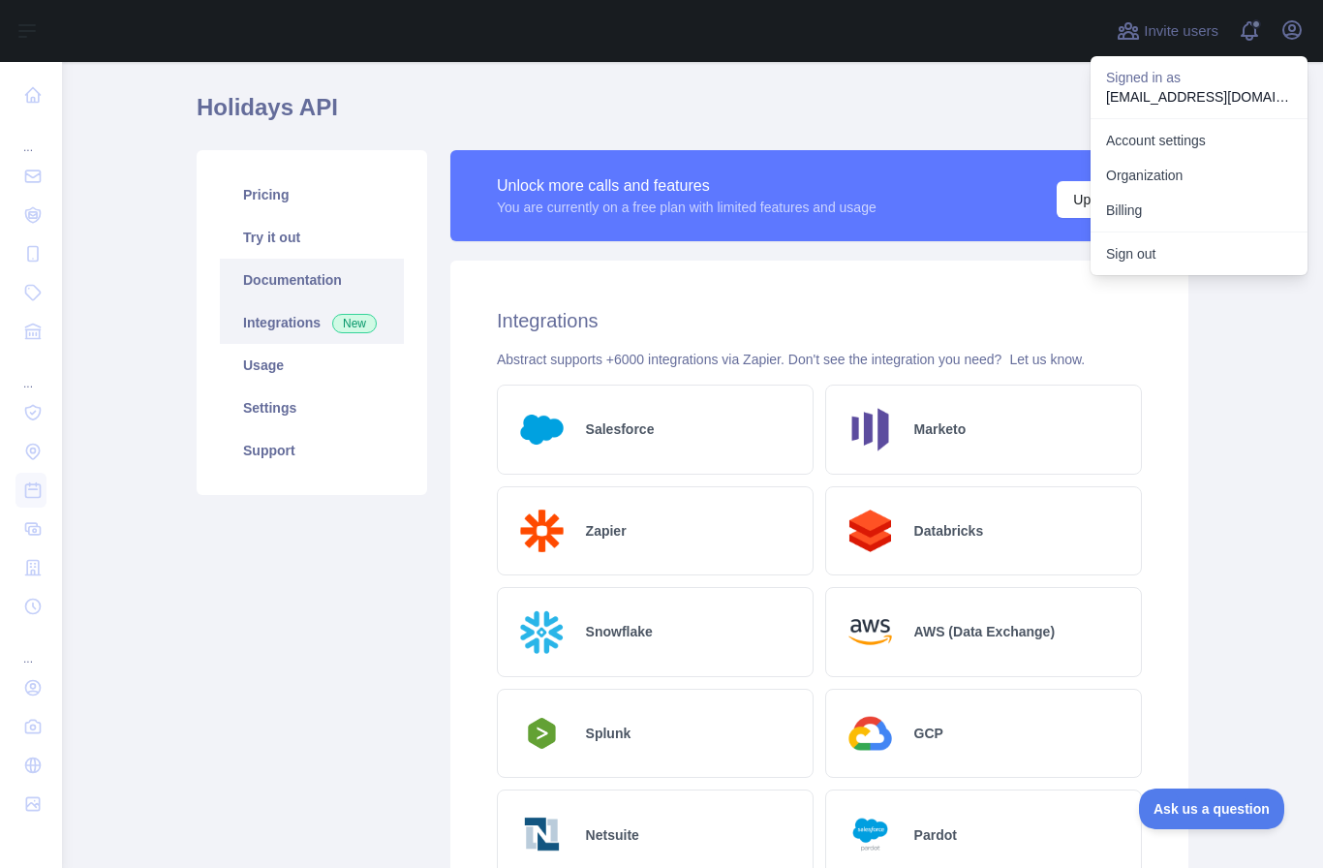
click at [295, 265] on link "Documentation" at bounding box center [312, 280] width 184 height 43
click at [280, 207] on link "Pricing" at bounding box center [312, 194] width 184 height 43
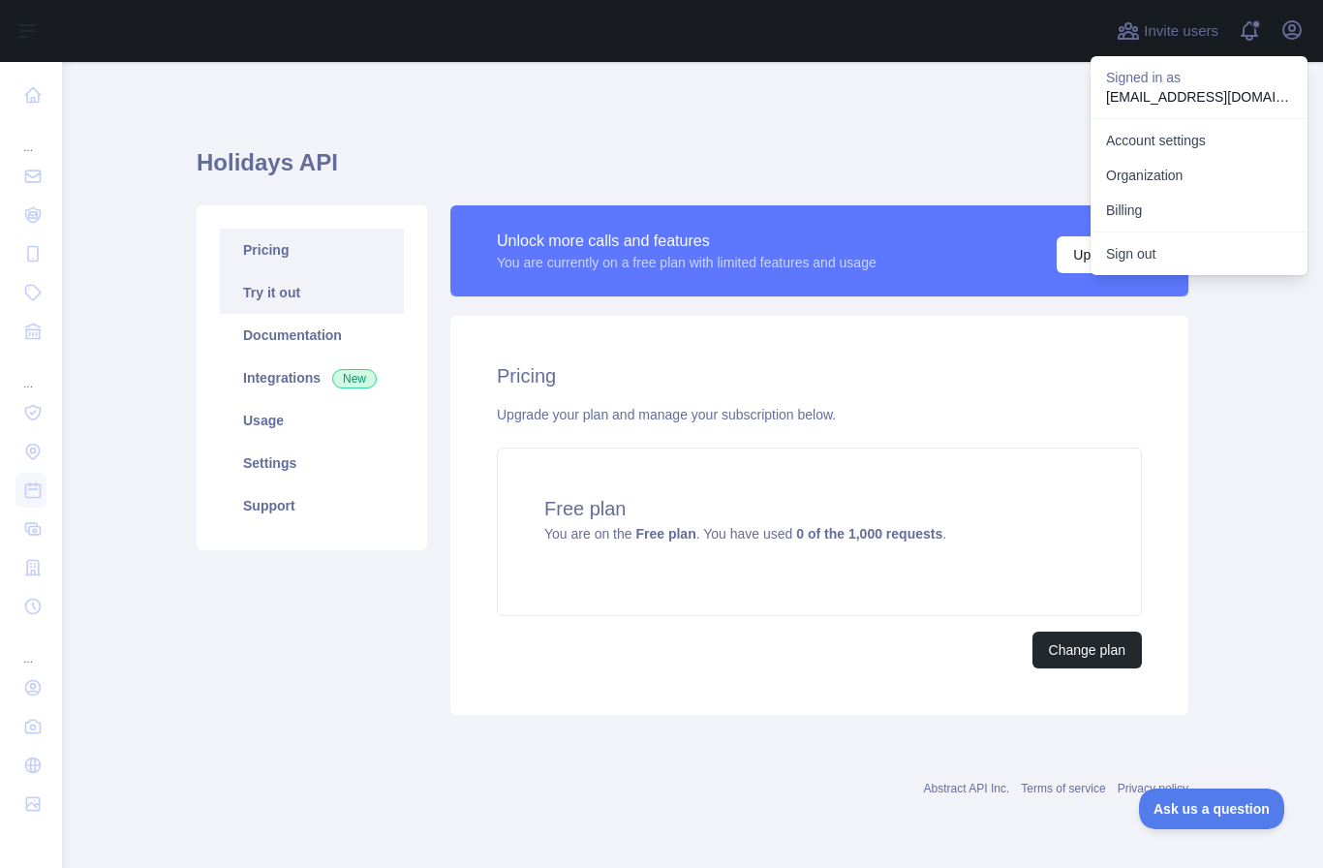
click at [268, 302] on link "Try it out" at bounding box center [312, 292] width 184 height 43
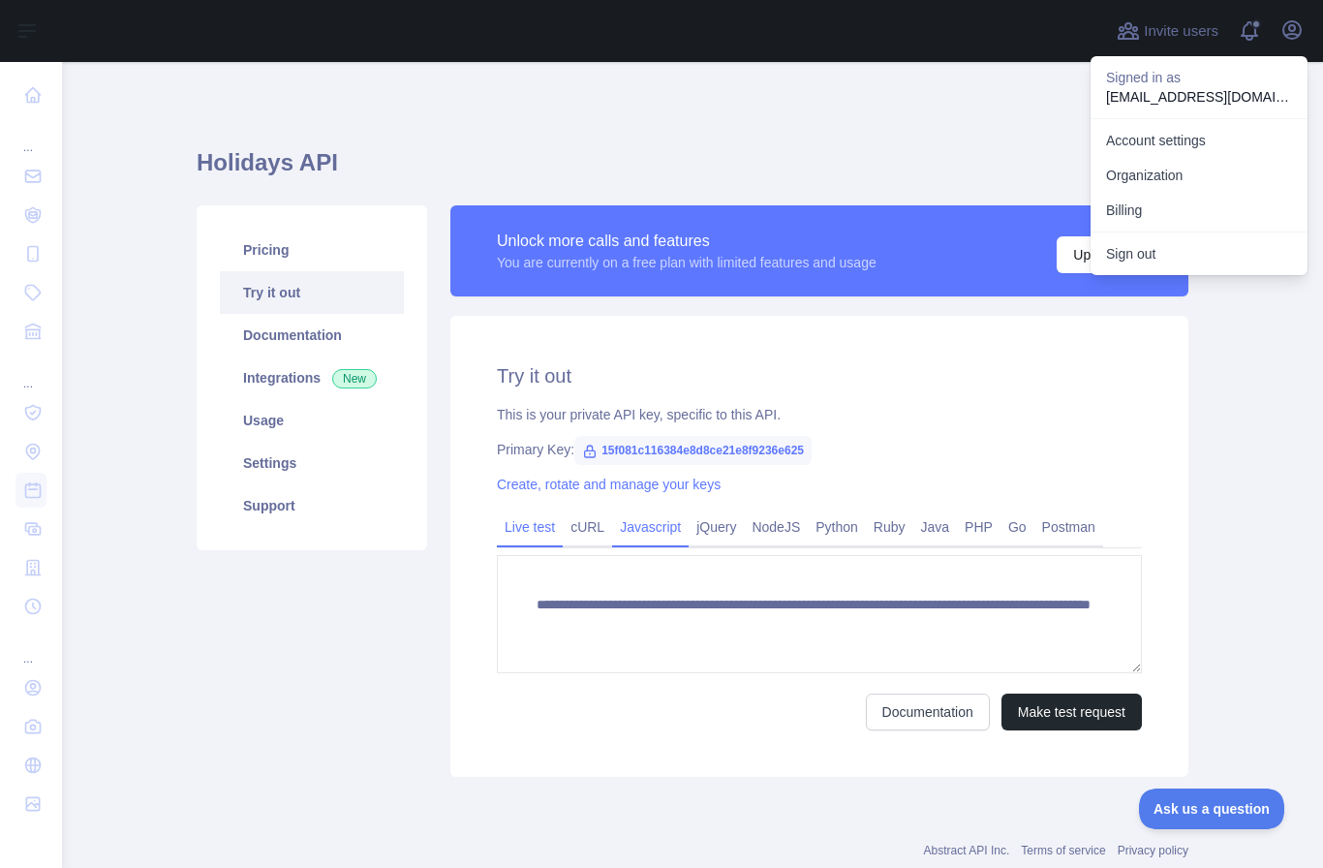
click at [643, 518] on link "Javascript" at bounding box center [650, 526] width 76 height 31
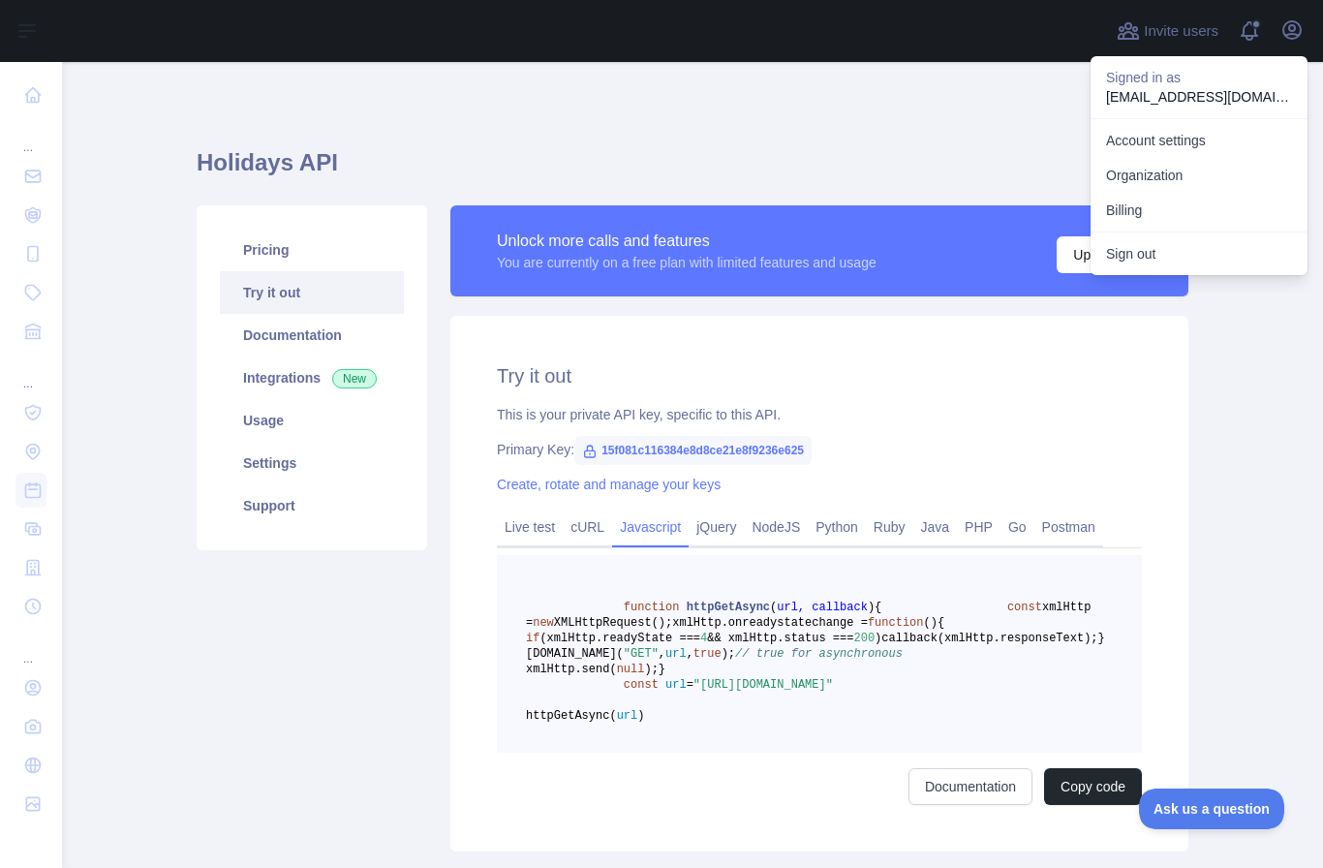
click at [881, 645] on span "callback(xmlHttp.responseText);" at bounding box center [989, 638] width 216 height 14
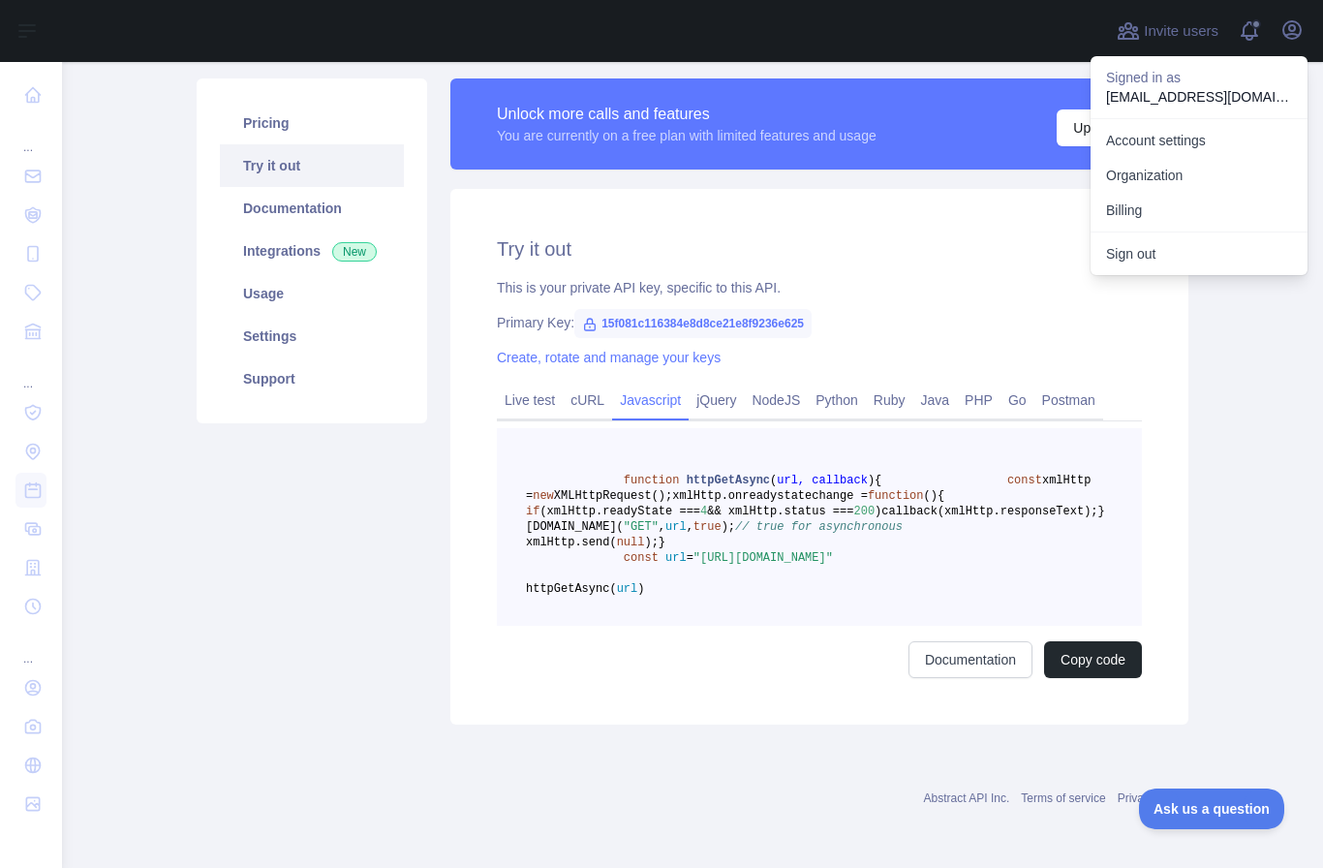
scroll to position [151, 0]
click at [751, 626] on pre "function httpGetAsync ( url, callback ) { const xmlHttp = new XMLHttpRequest();…" at bounding box center [819, 527] width 645 height 198
click at [833, 565] on span ""[URL][DOMAIN_NAME]"" at bounding box center [762, 558] width 139 height 14
click at [737, 384] on link "jQuery" at bounding box center [715, 399] width 55 height 31
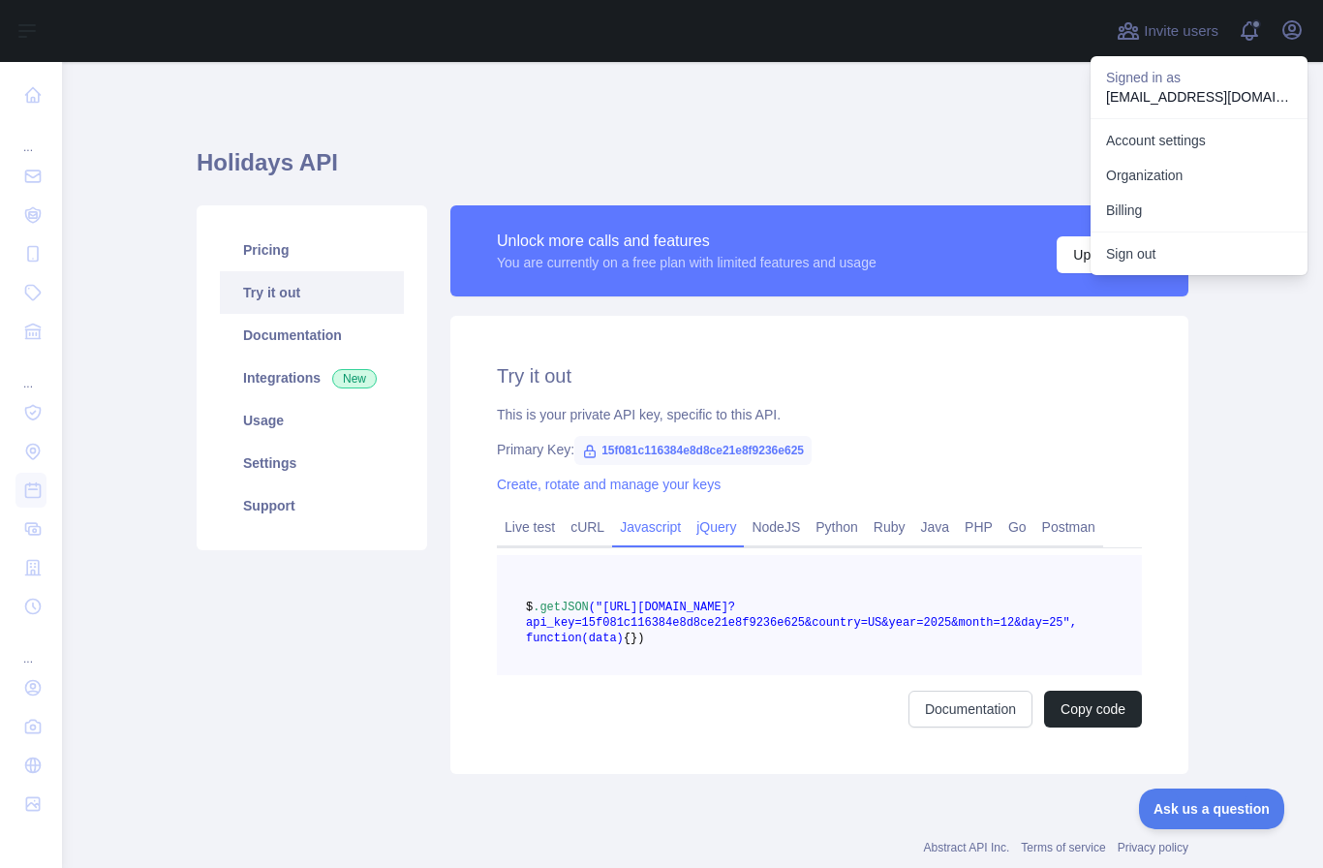
click at [644, 531] on link "Javascript" at bounding box center [650, 526] width 76 height 31
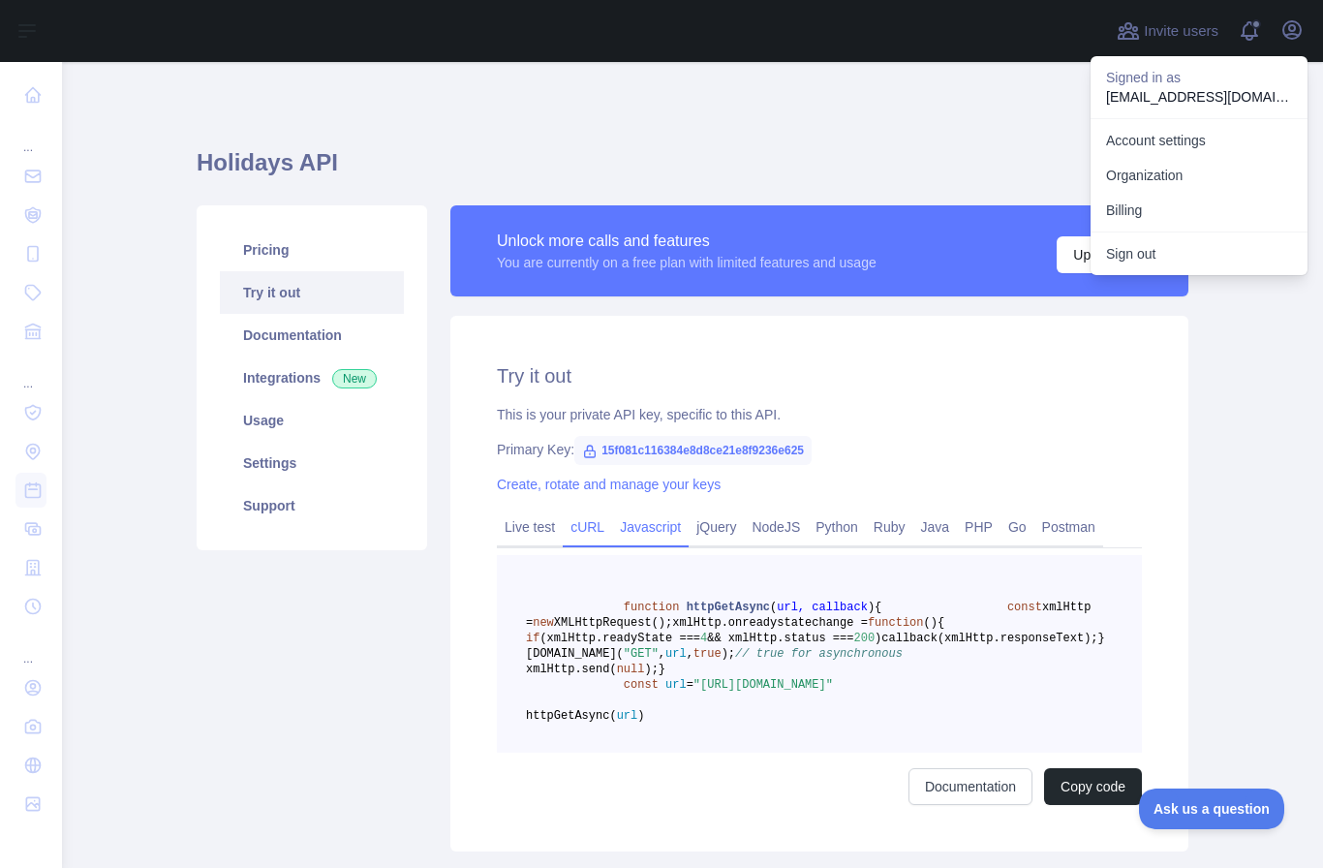
click at [596, 531] on link "cURL" at bounding box center [587, 526] width 49 height 31
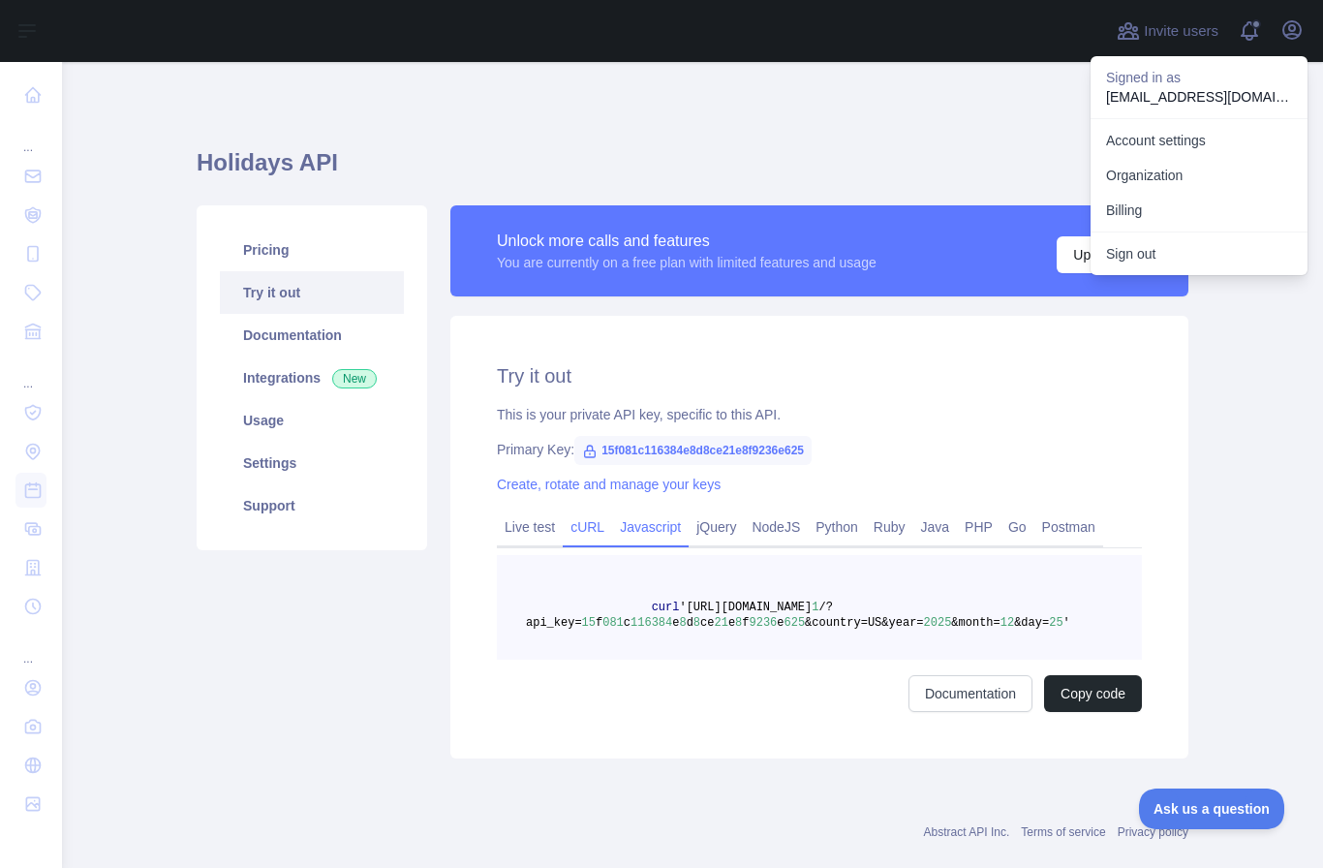
click at [654, 539] on link "Javascript" at bounding box center [650, 526] width 76 height 31
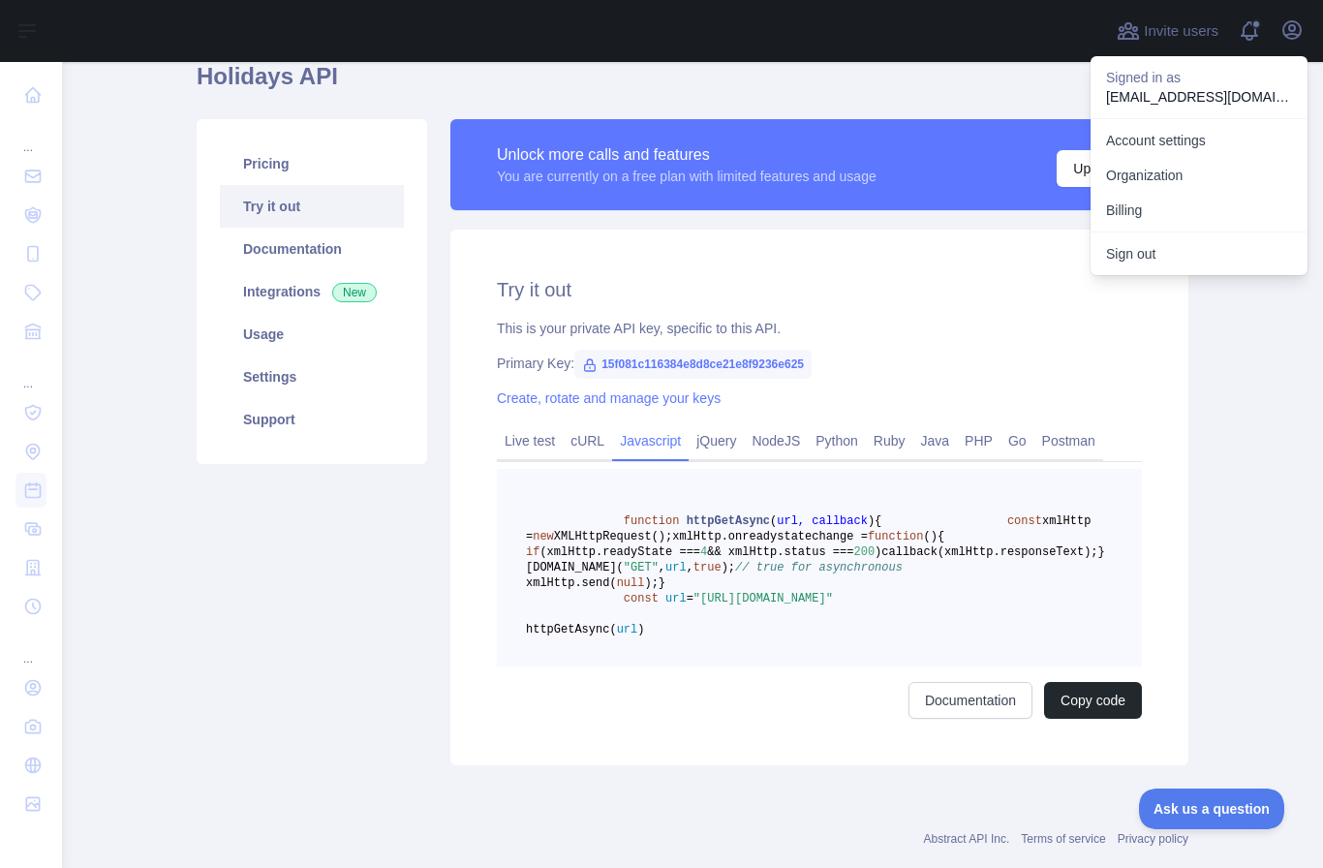
scroll to position [108, 0]
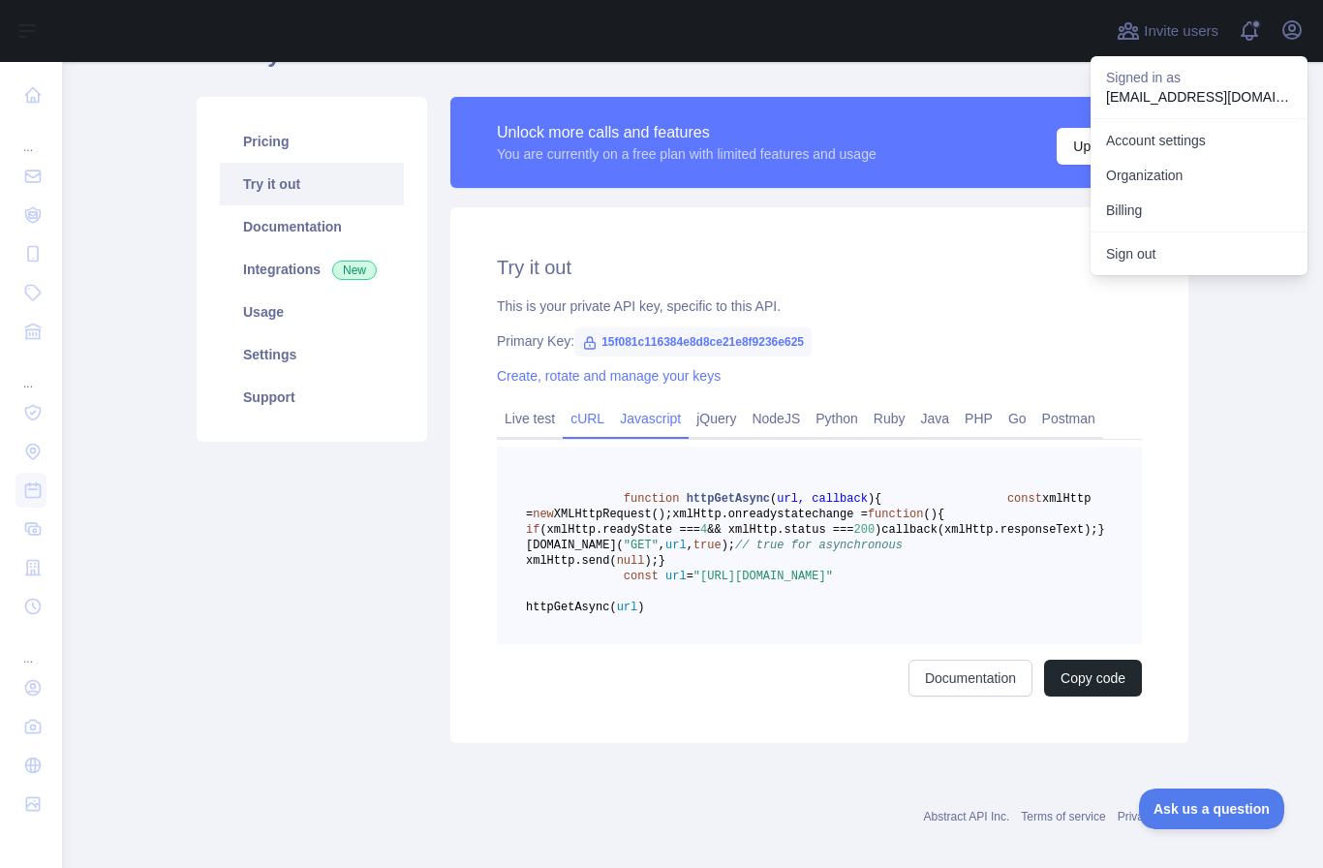
click at [604, 424] on link "cURL" at bounding box center [587, 418] width 49 height 31
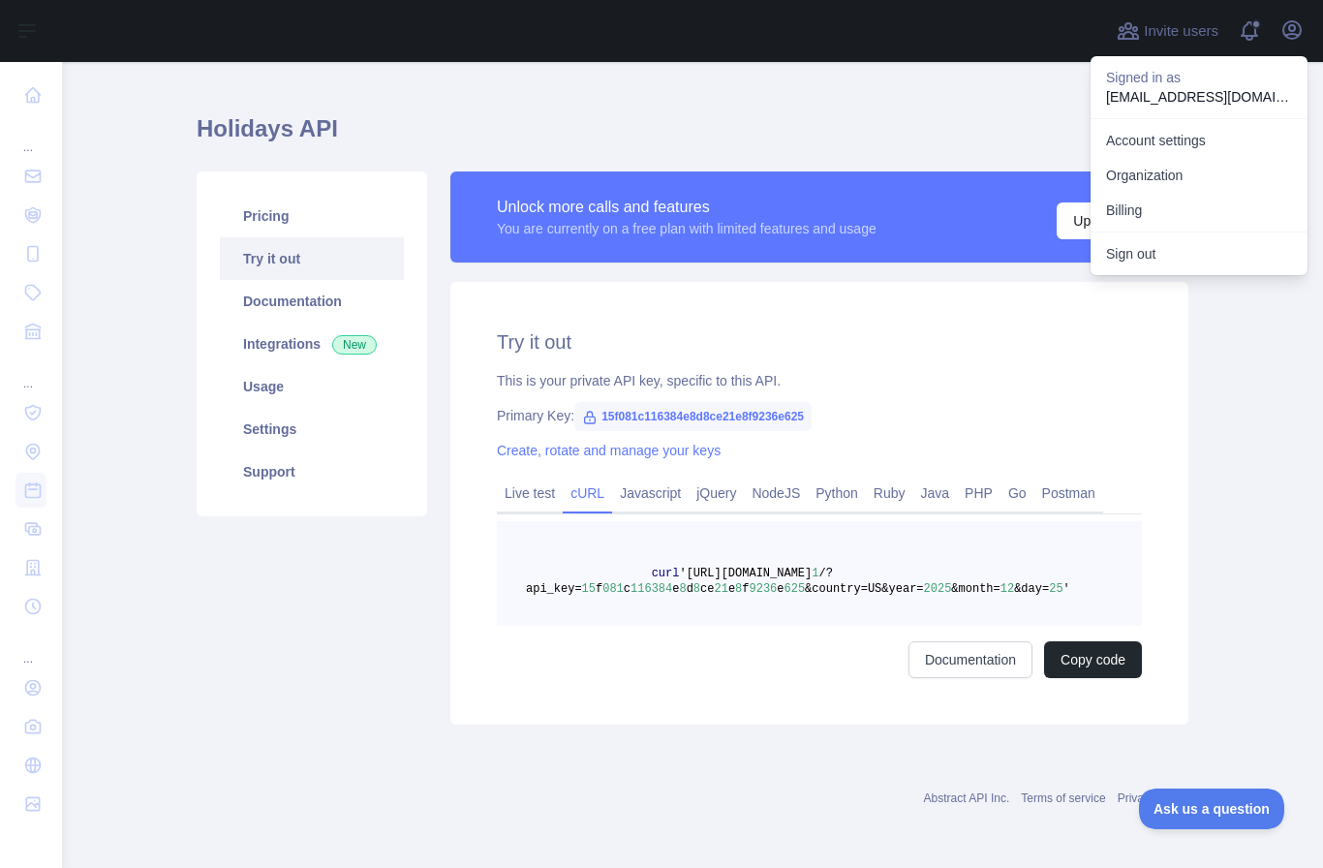
scroll to position [0, 0]
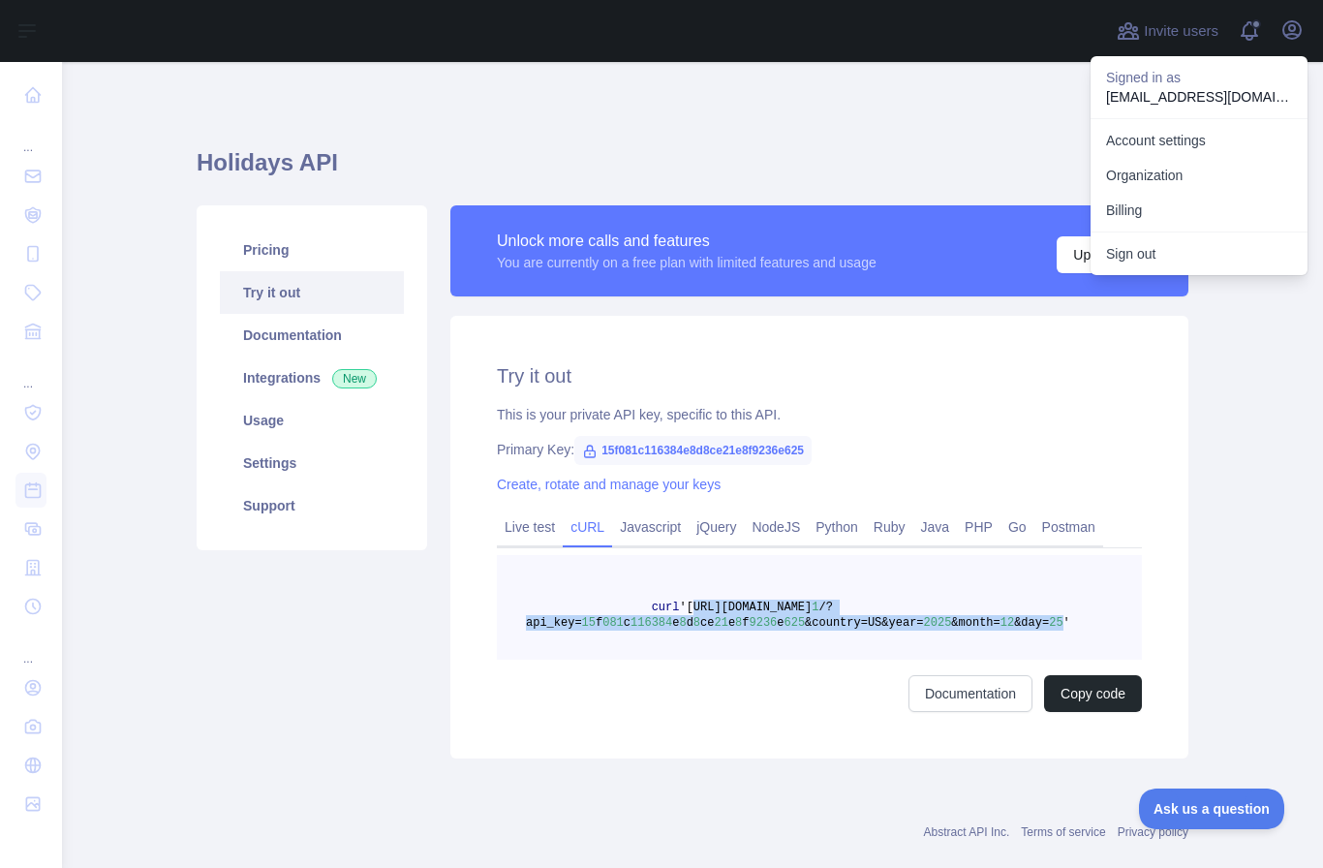
drag, startPoint x: 696, startPoint y: 606, endPoint x: 1064, endPoint y: 622, distance: 368.3
click at [1064, 622] on span "curl '[URL][DOMAIN_NAME] 1 /?api_key= 15 f 081 c 116384 e 8 d 8 [DATE] e 8 f 92…" at bounding box center [798, 614] width 544 height 29
copy span "[URL][DOMAIN_NAME] 1 /?api_key= 15 f 081 c 116384 e 8 d 8 [DATE] e 8 f 9236 e 6…"
click at [654, 532] on link "Javascript" at bounding box center [650, 526] width 76 height 31
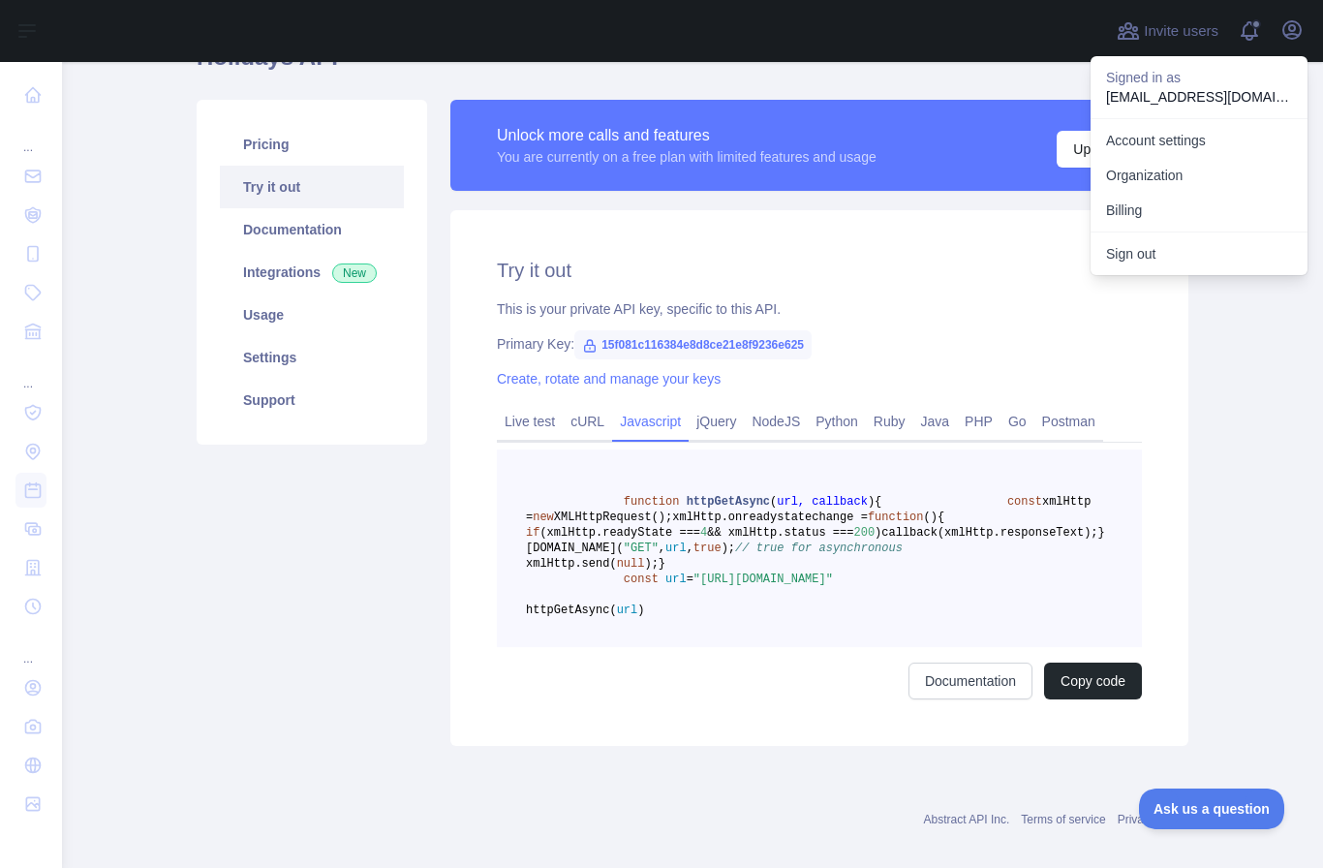
scroll to position [140, 0]
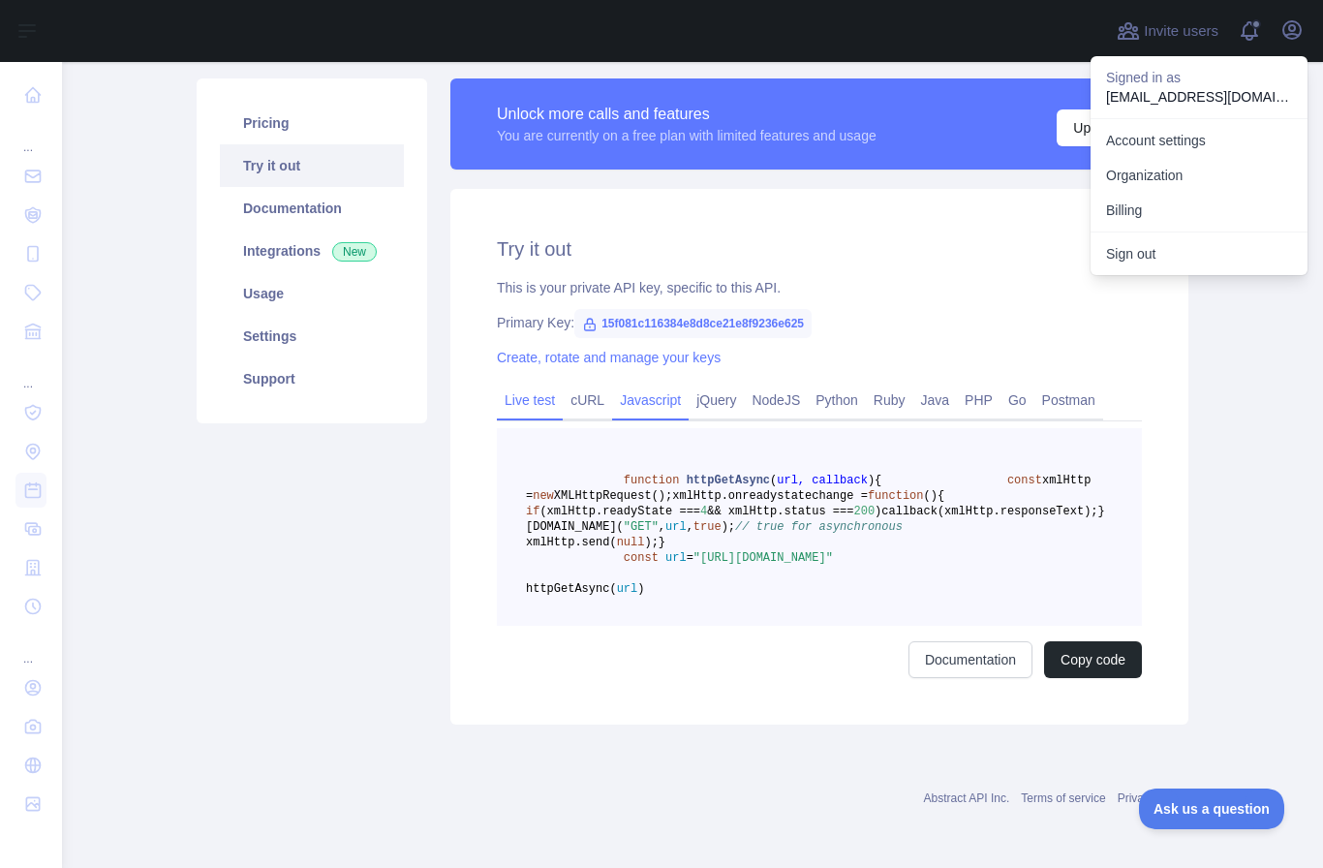
click at [539, 389] on link "Live test" at bounding box center [530, 399] width 66 height 31
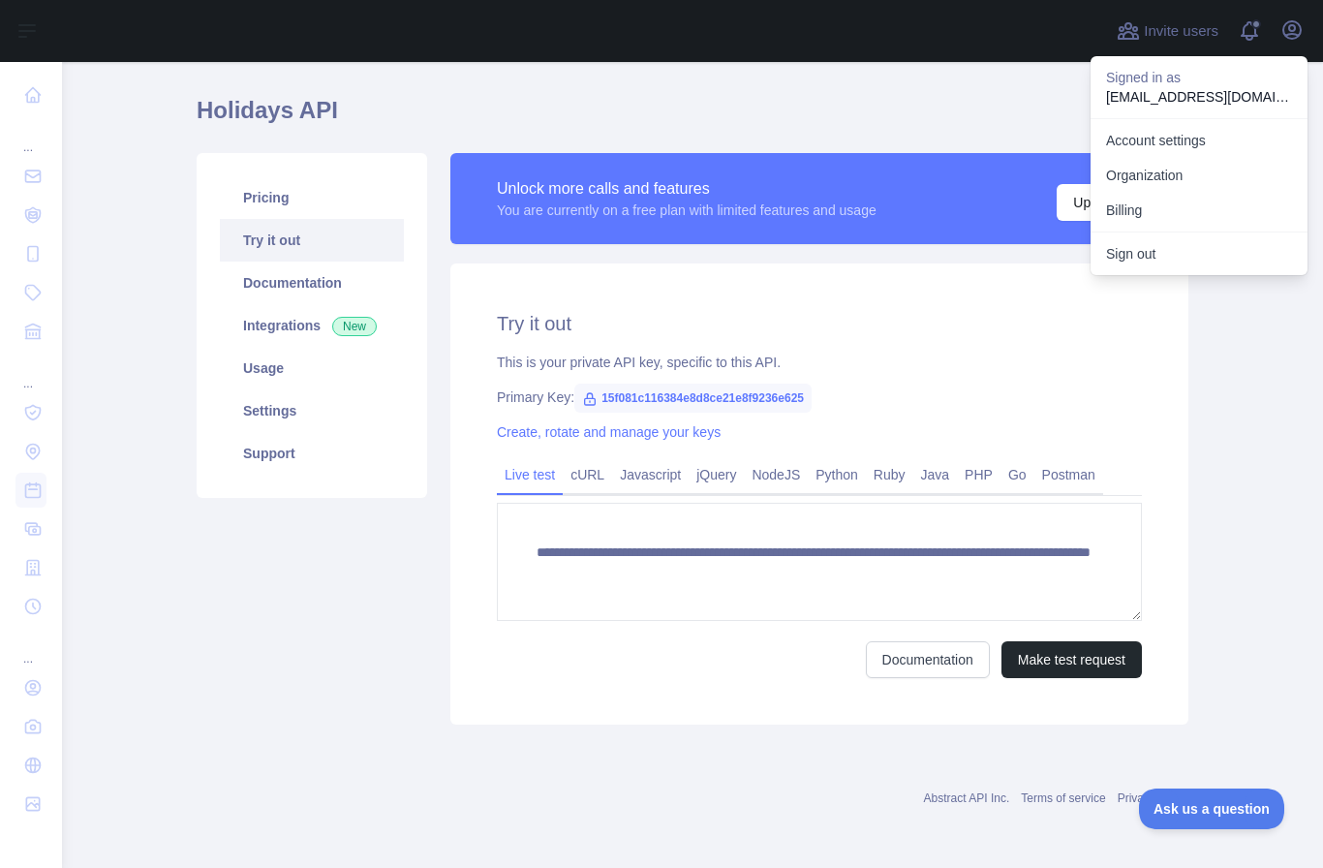
scroll to position [0, 0]
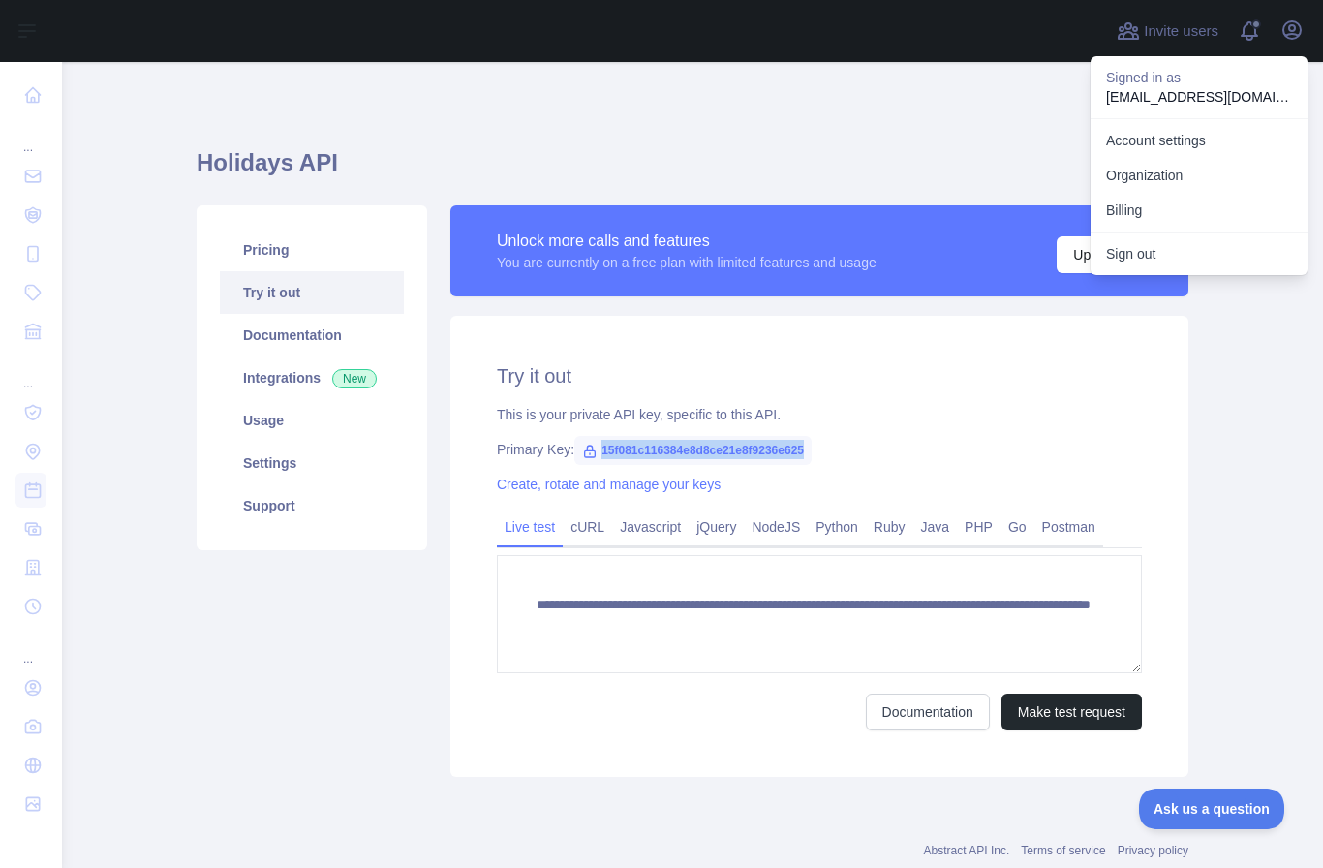
drag, startPoint x: 600, startPoint y: 449, endPoint x: 832, endPoint y: 444, distance: 231.5
click at [811, 444] on span "15f081c116384e8d8ce21e8f9236e625" at bounding box center [692, 450] width 237 height 29
copy div "15f081c116384e8d8ce21e8f9236e625"
